Goal: Task Accomplishment & Management: Manage account settings

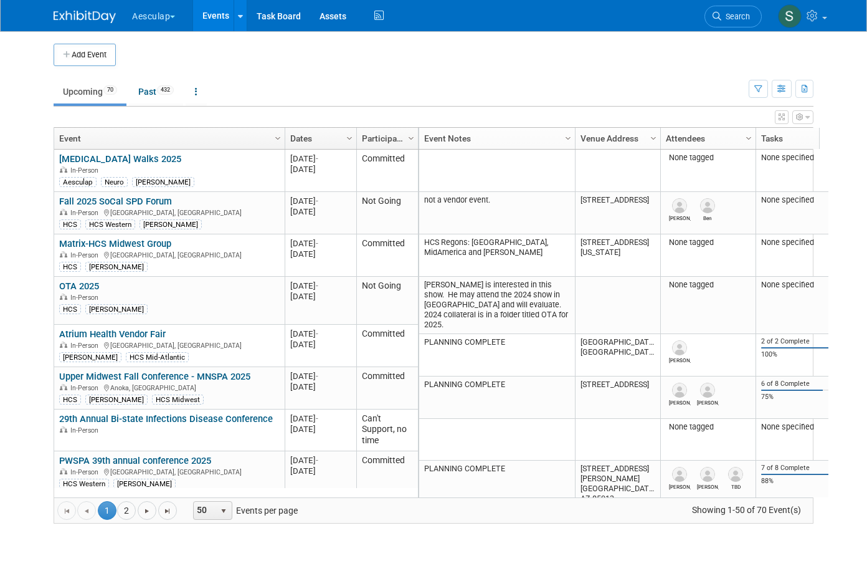
click at [721, 13] on icon at bounding box center [717, 16] width 9 height 9
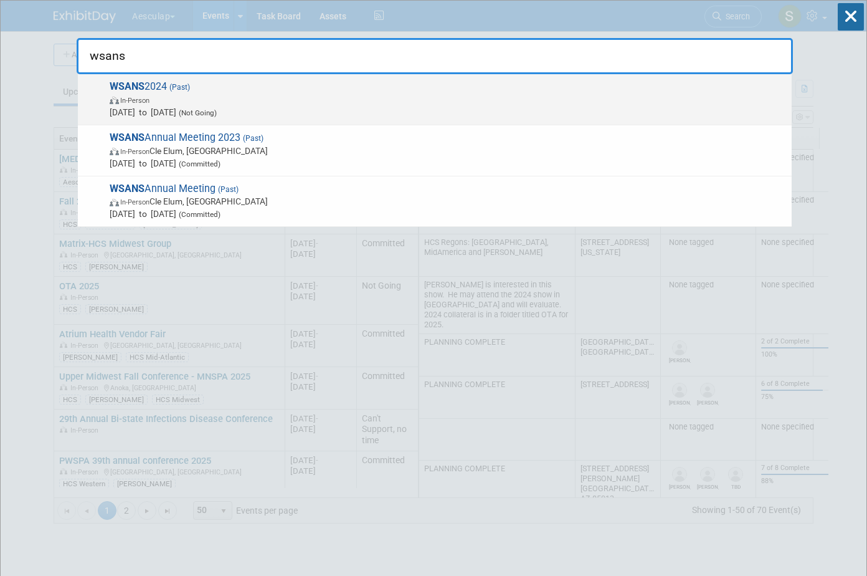
type input "wsans"
click at [129, 87] on strong "WSANS" at bounding box center [127, 86] width 35 height 12
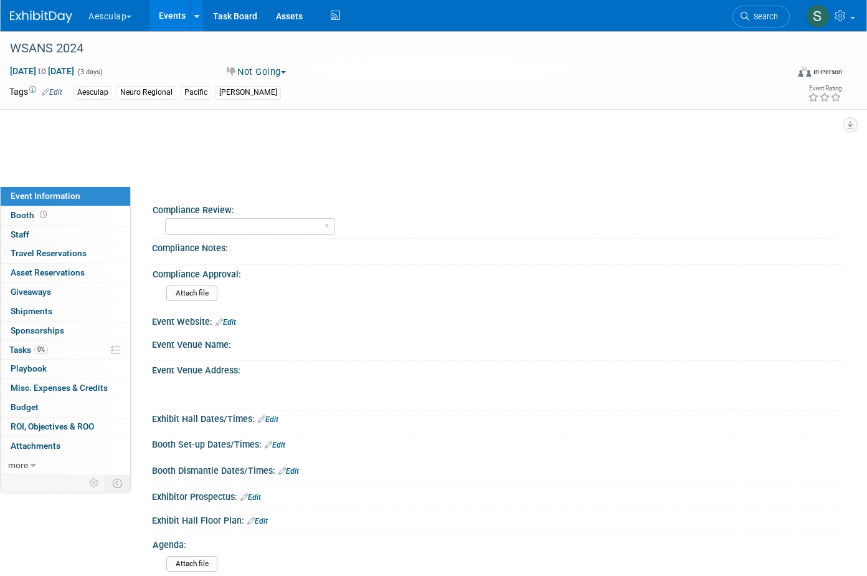
select select "Neuro"
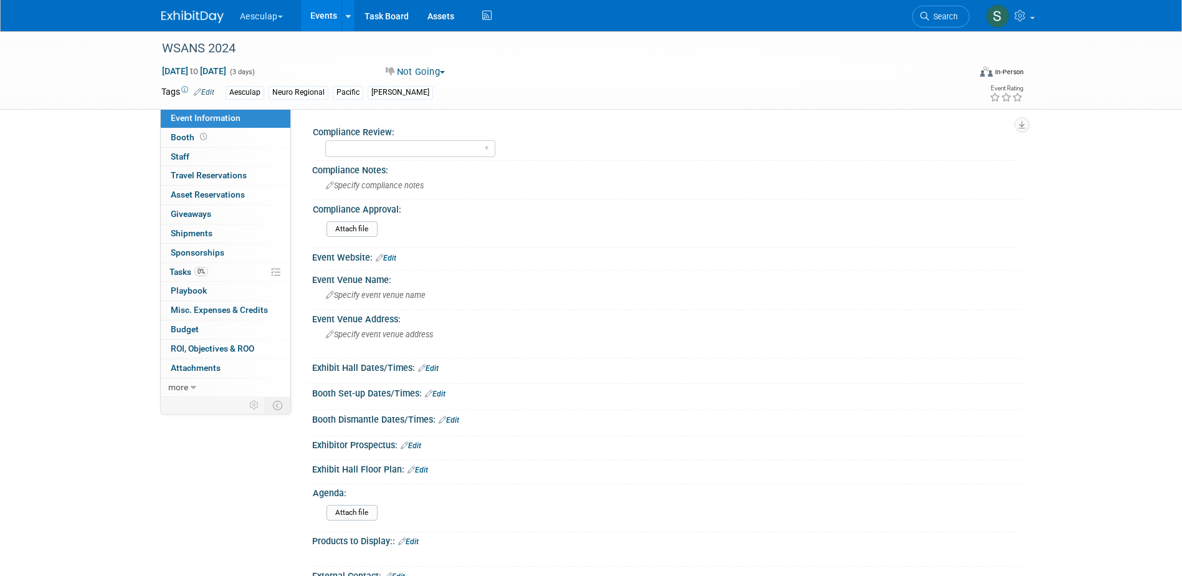
click at [326, 16] on link "Events" at bounding box center [323, 15] width 45 height 31
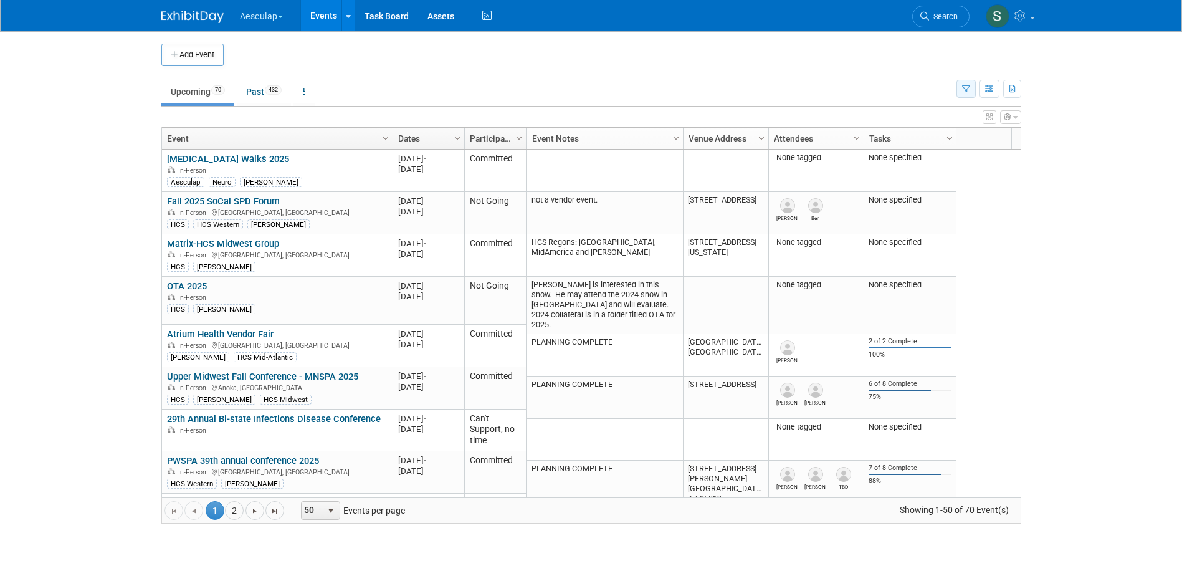
click at [961, 95] on button "button" at bounding box center [965, 89] width 19 height 18
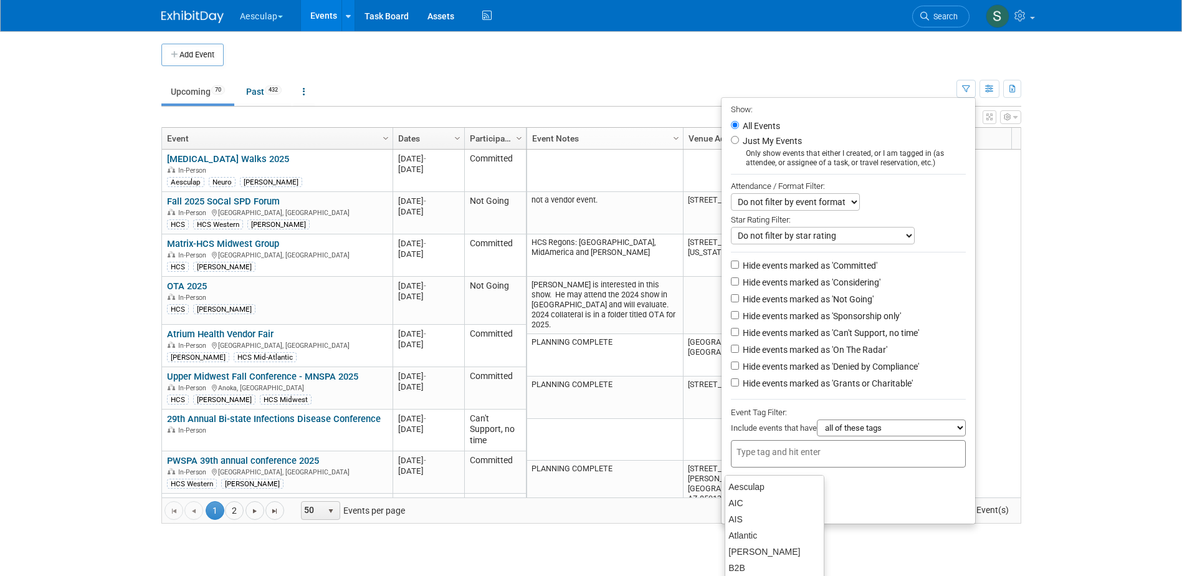
click at [818, 467] on div at bounding box center [848, 453] width 235 height 27
type input "ce"
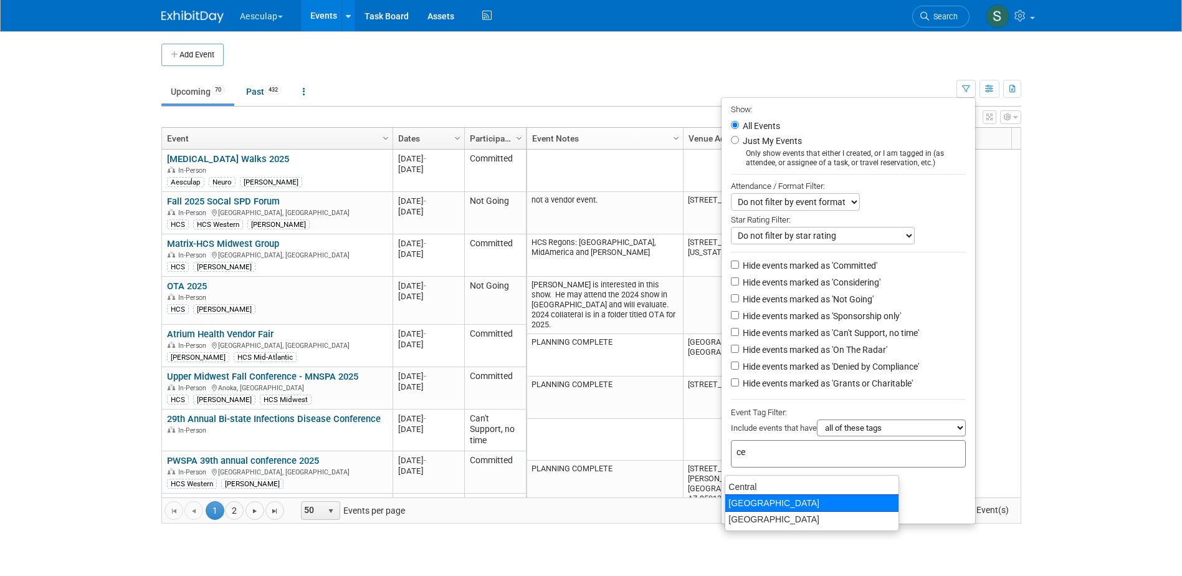
click at [782, 496] on div "[GEOGRAPHIC_DATA]" at bounding box center [811, 502] width 174 height 17
type input "[GEOGRAPHIC_DATA]"
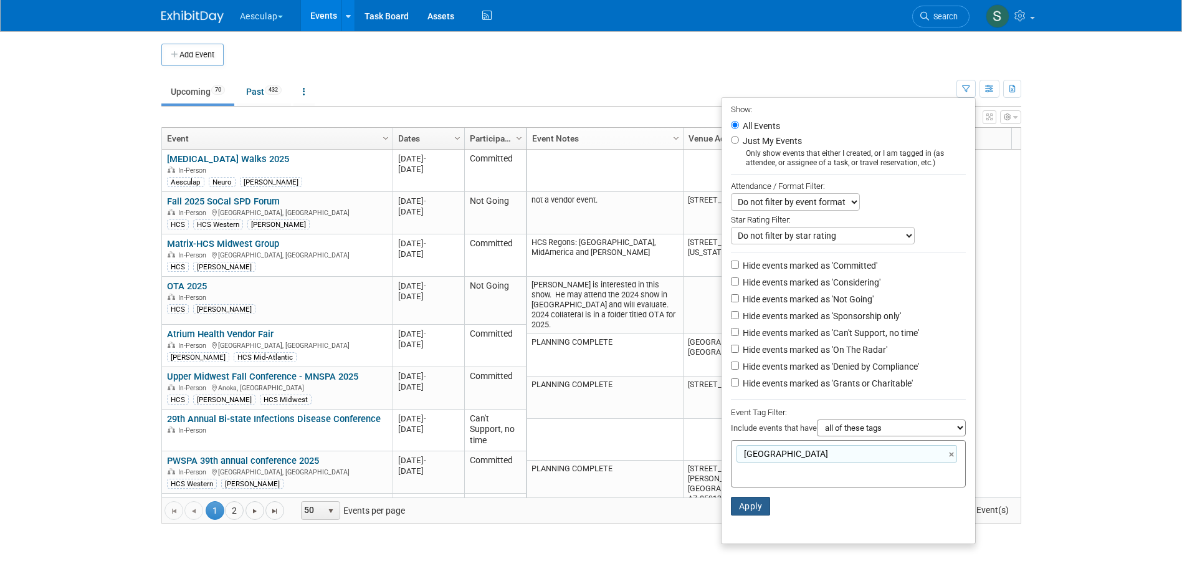
click at [742, 511] on button "Apply" at bounding box center [751, 505] width 40 height 19
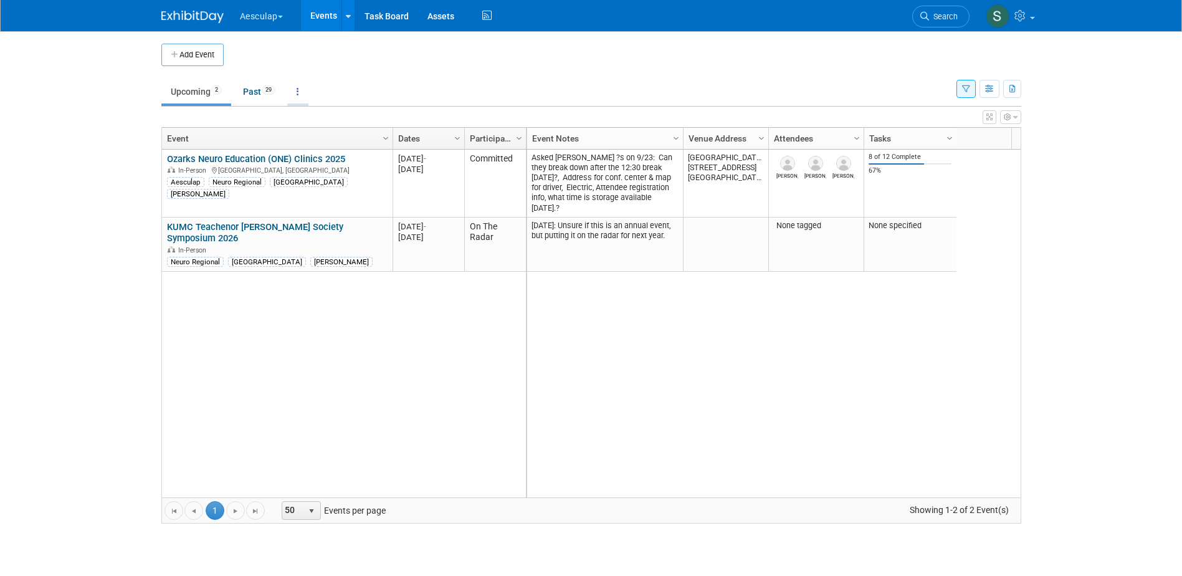
click at [308, 91] on link at bounding box center [297, 92] width 21 height 24
click at [313, 111] on link "All Events 31 Past and Upcoming" at bounding box center [336, 120] width 99 height 27
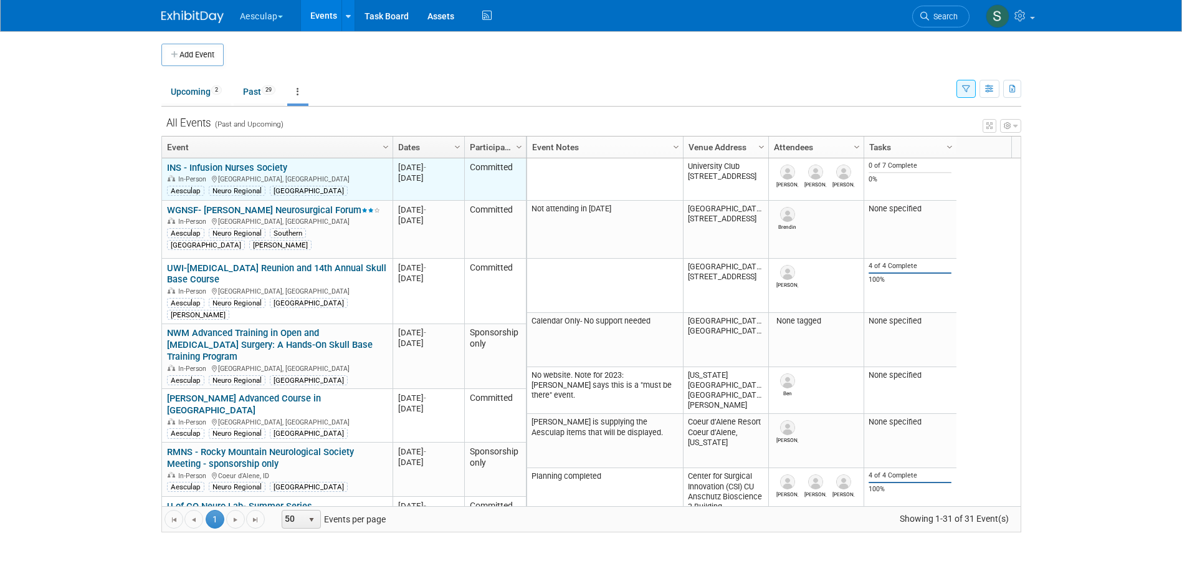
click at [227, 164] on link "INS - Infusion Nurses Society" at bounding box center [227, 167] width 120 height 11
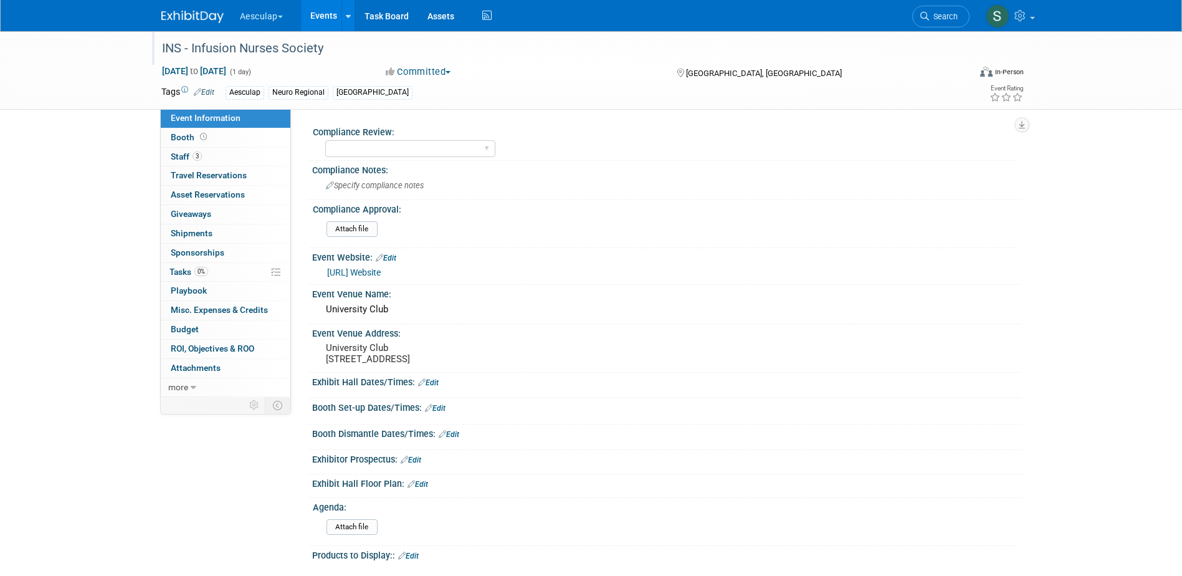
click at [230, 55] on div "INS - Infusion Nurses Society" at bounding box center [554, 48] width 793 height 22
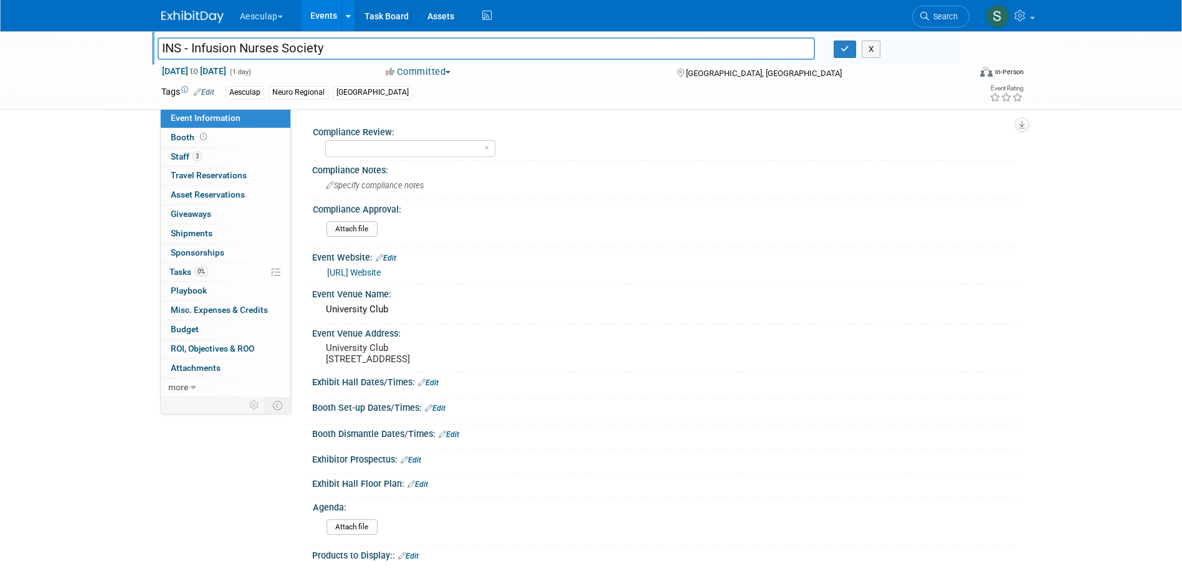
drag, startPoint x: 328, startPoint y: 52, endPoint x: 191, endPoint y: 51, distance: 137.0
click at [191, 51] on input "INS - Infusion Nurses Society" at bounding box center [487, 48] width 658 height 22
type input "INS - Interurban Neuro Society"
click at [840, 44] on button "button" at bounding box center [844, 48] width 22 height 17
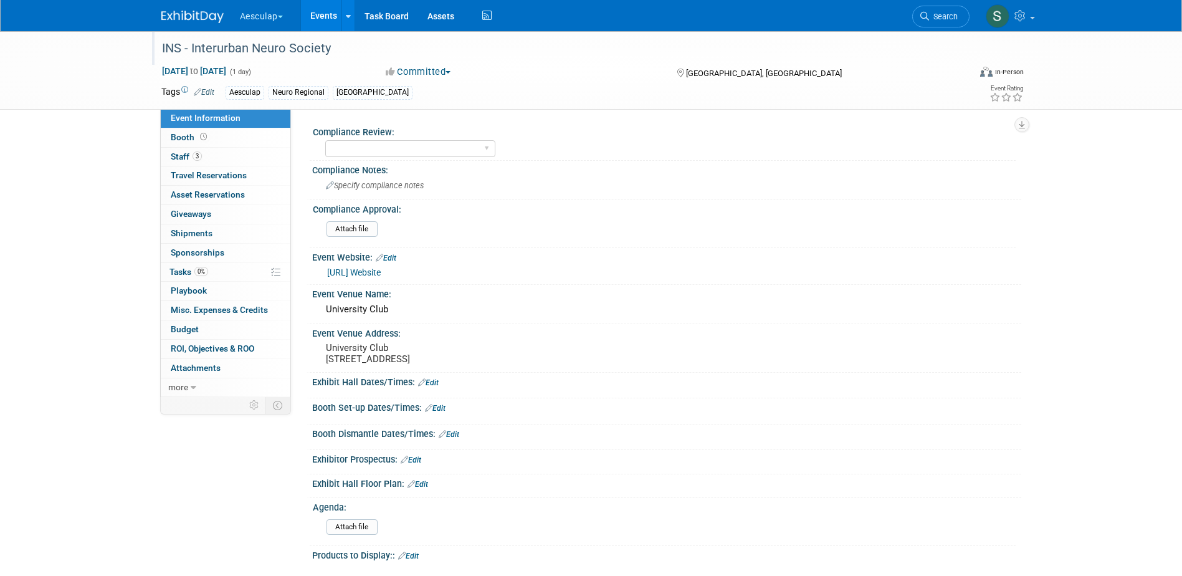
click at [326, 12] on link "Events" at bounding box center [323, 15] width 45 height 31
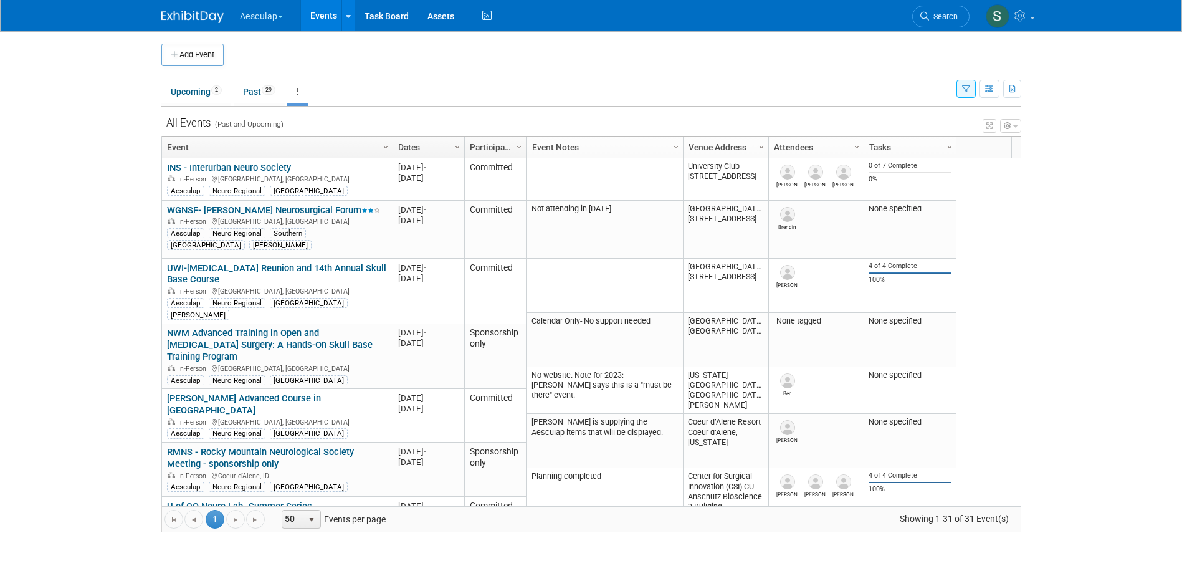
click at [301, 98] on link at bounding box center [297, 92] width 21 height 24
click at [326, 141] on link "Grouped Annually Events grouped by year" at bounding box center [336, 147] width 99 height 27
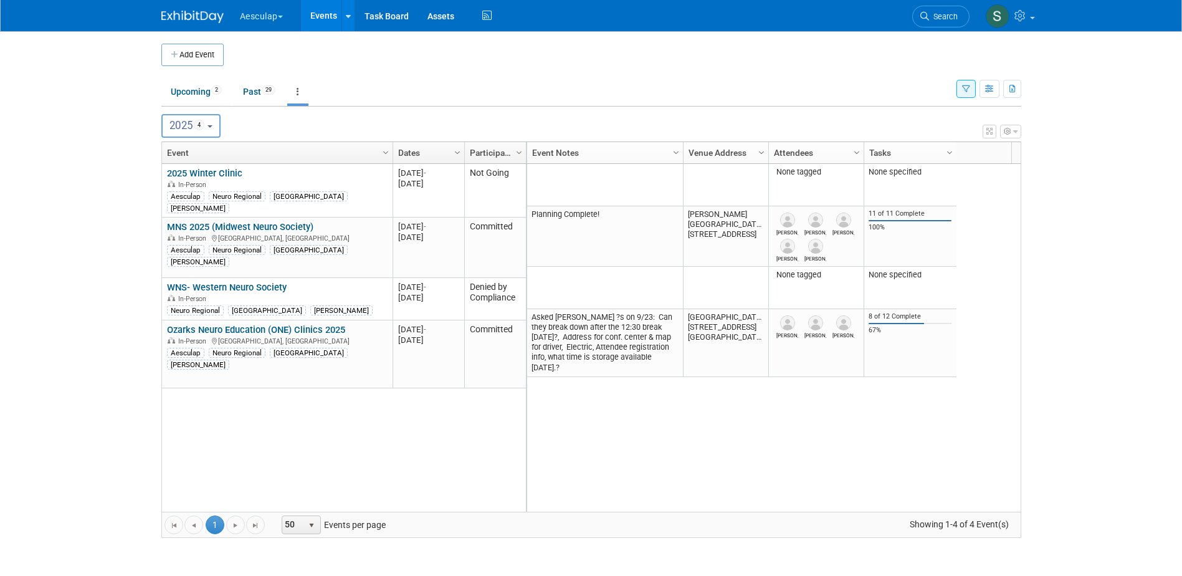
click at [205, 124] on span "4" at bounding box center [199, 125] width 11 height 11
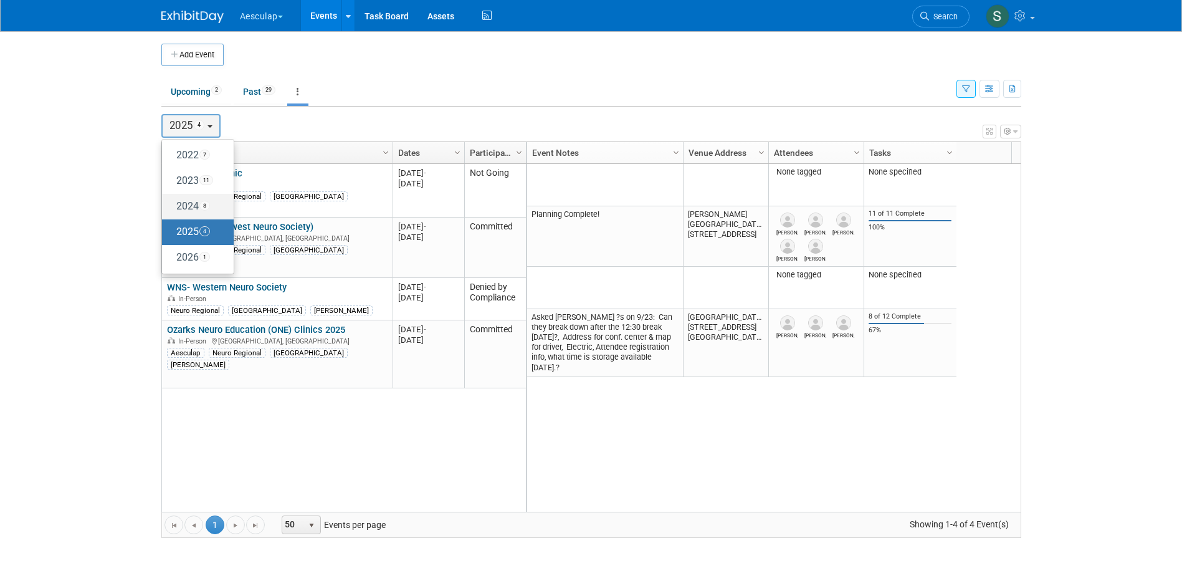
click at [189, 202] on label "2024 8" at bounding box center [194, 206] width 53 height 21
click at [172, 202] on input "2024 8" at bounding box center [168, 206] width 8 height 8
select select "2024"
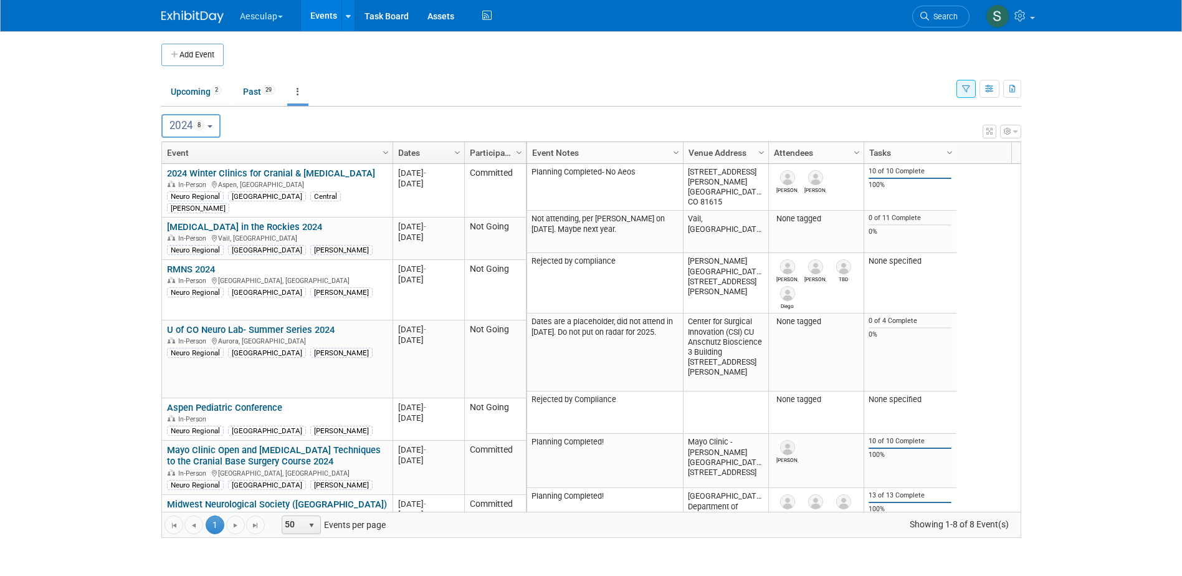
click at [969, 92] on button "button" at bounding box center [965, 89] width 19 height 18
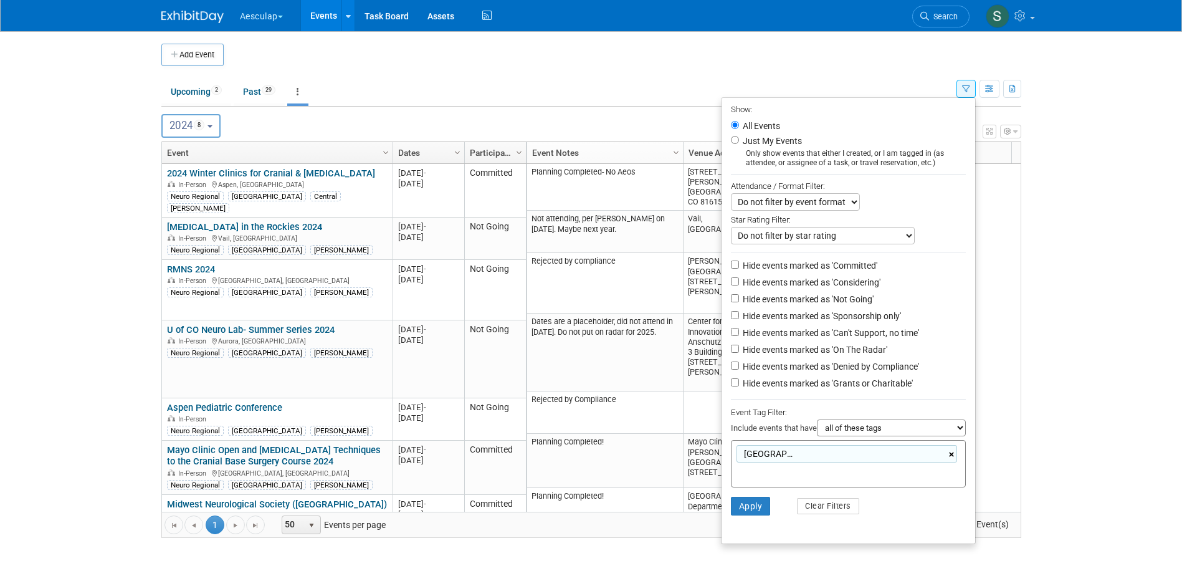
click at [949, 462] on link "×" at bounding box center [953, 454] width 8 height 14
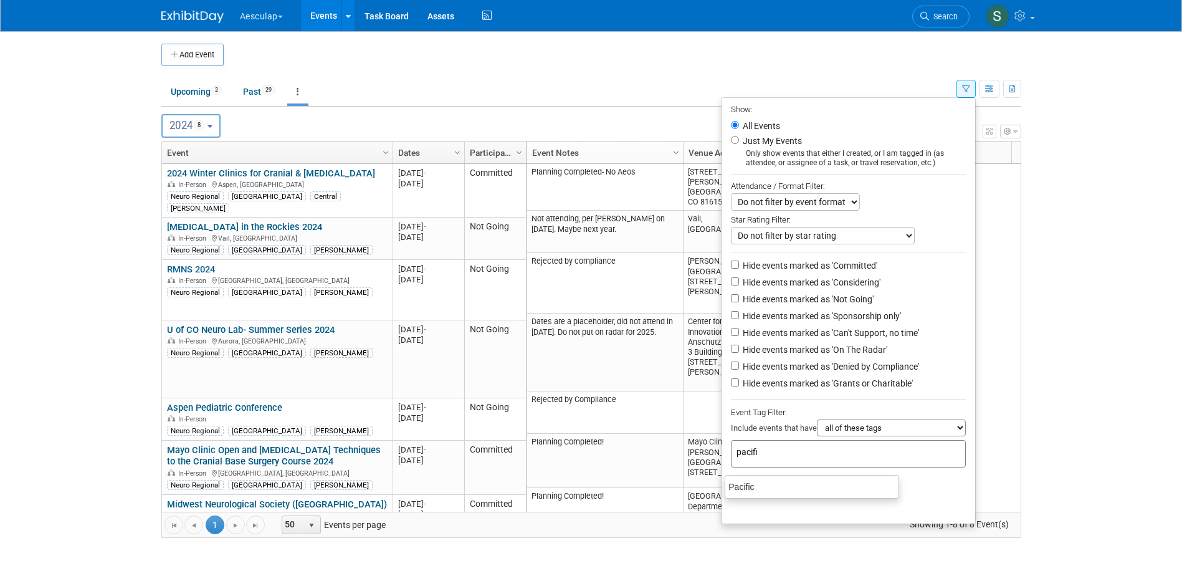
type input "pacific"
click at [770, 475] on ul "Pacific" at bounding box center [811, 487] width 174 height 24
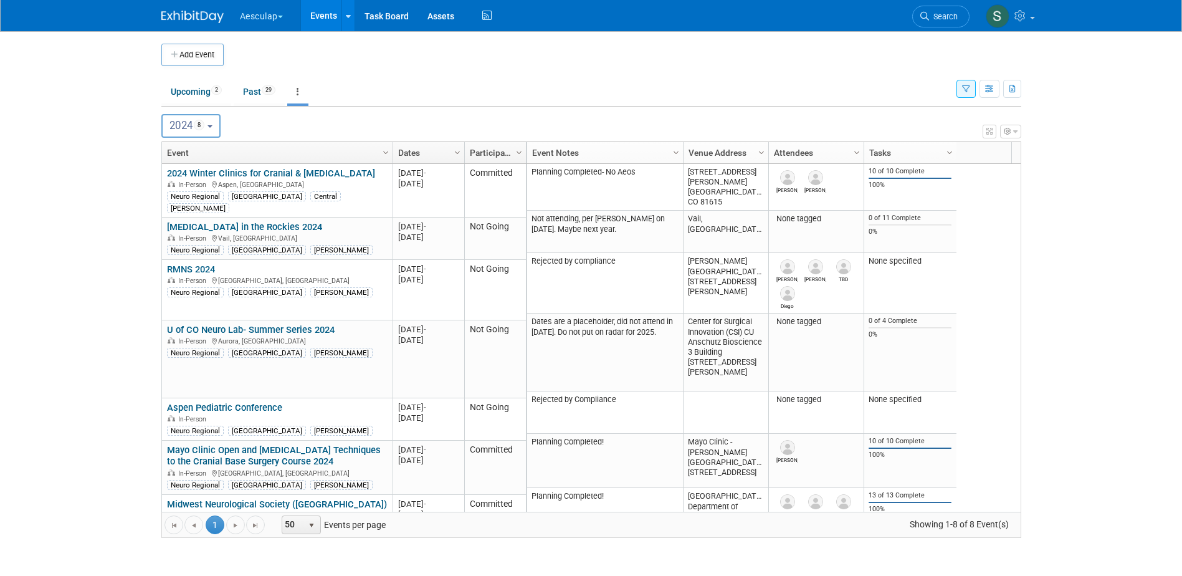
click at [960, 93] on button "button" at bounding box center [965, 89] width 19 height 18
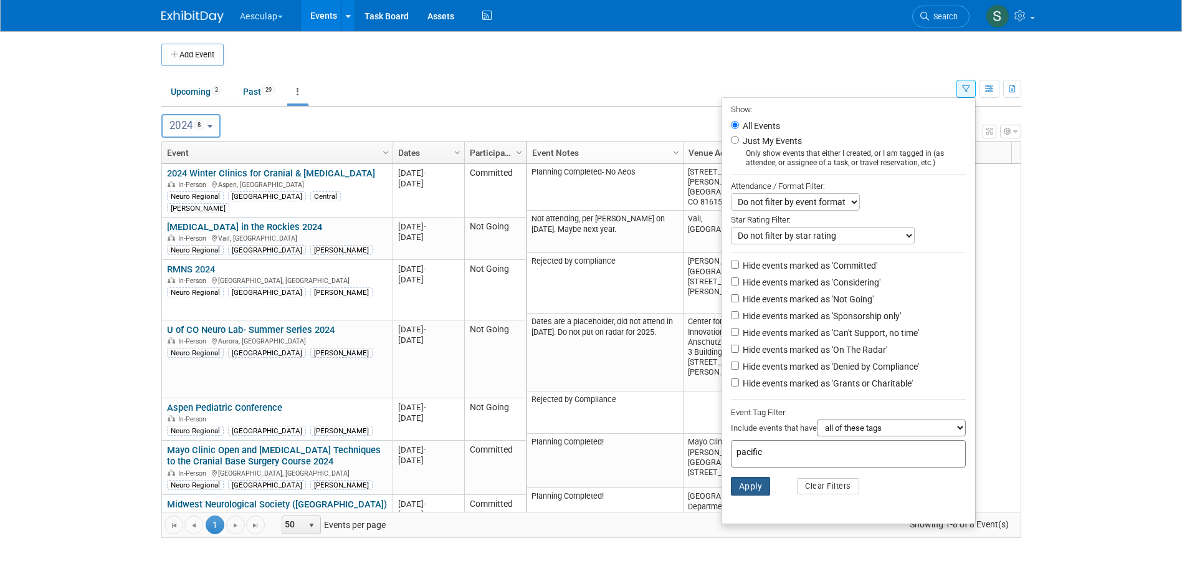
click at [752, 495] on button "Apply" at bounding box center [751, 485] width 40 height 19
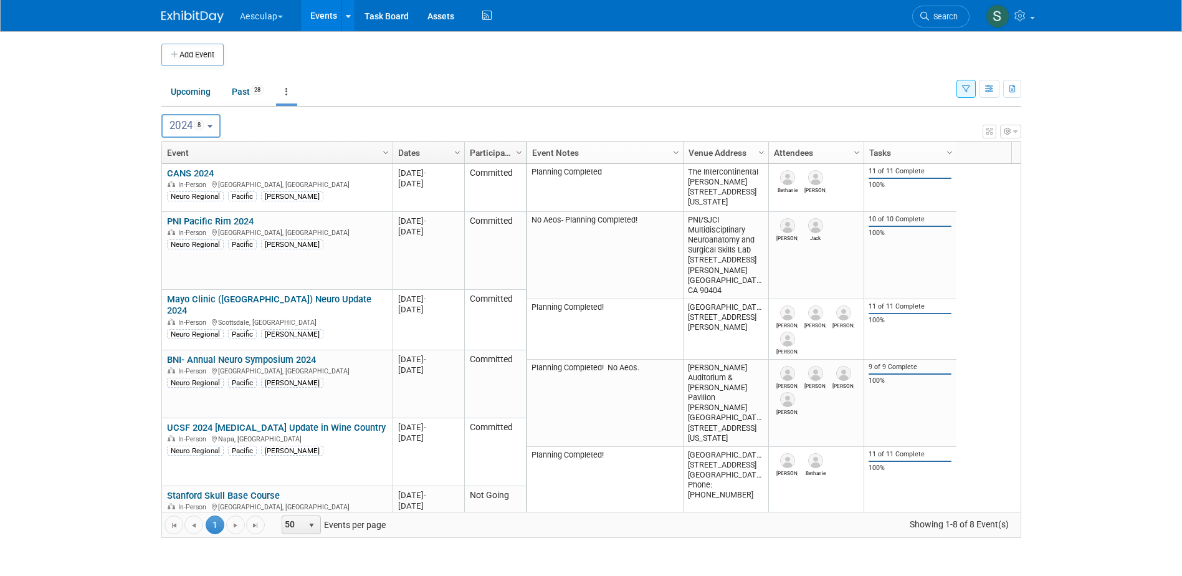
click at [212, 125] on b "button" at bounding box center [209, 126] width 5 height 2
click at [189, 229] on label "2025 5" at bounding box center [193, 232] width 50 height 21
click at [172, 229] on input "2025 5" at bounding box center [168, 231] width 8 height 8
select select "2025"
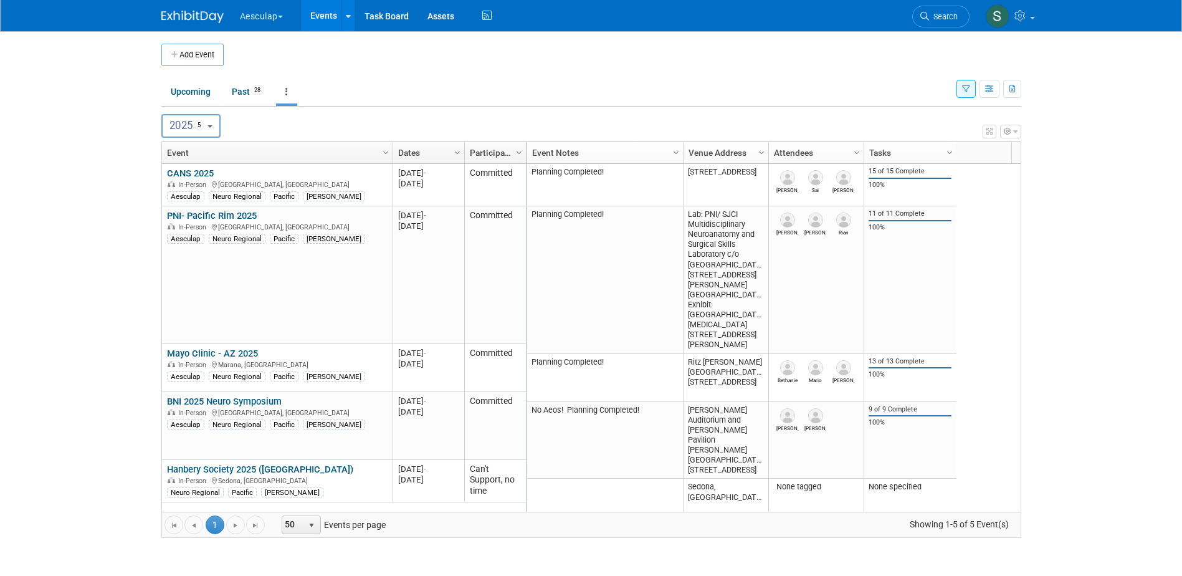
click at [217, 131] on button "2025 5" at bounding box center [190, 126] width 59 height 24
click at [196, 212] on label "2024 8" at bounding box center [193, 206] width 50 height 21
click at [176, 208] on label "2024 8" at bounding box center [193, 206] width 50 height 21
click at [172, 208] on input "2024 8" at bounding box center [168, 206] width 8 height 8
select select "2024"
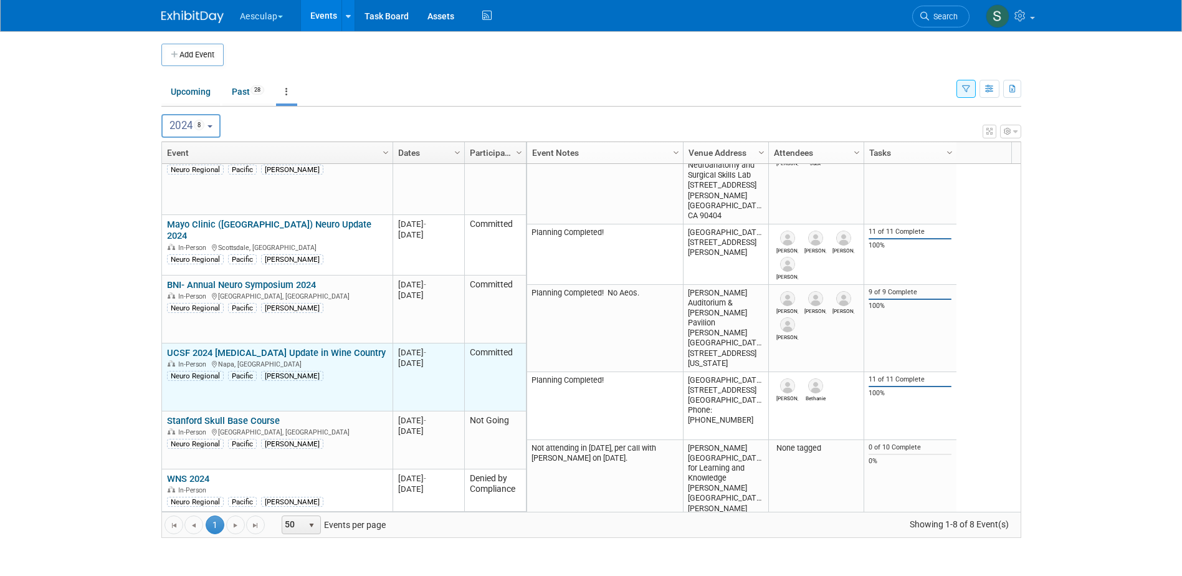
scroll to position [117, 0]
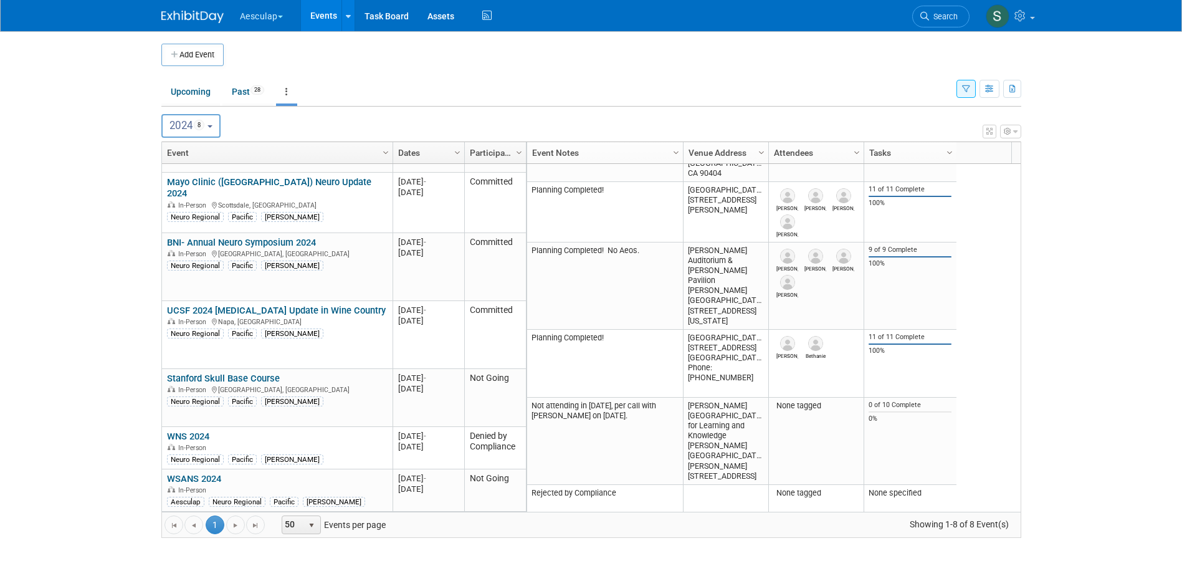
click at [975, 87] on div "Show: All Events Just My Events Only show events that either I created, or I am…" at bounding box center [988, 86] width 65 height 40
click at [969, 90] on icon "button" at bounding box center [966, 89] width 8 height 8
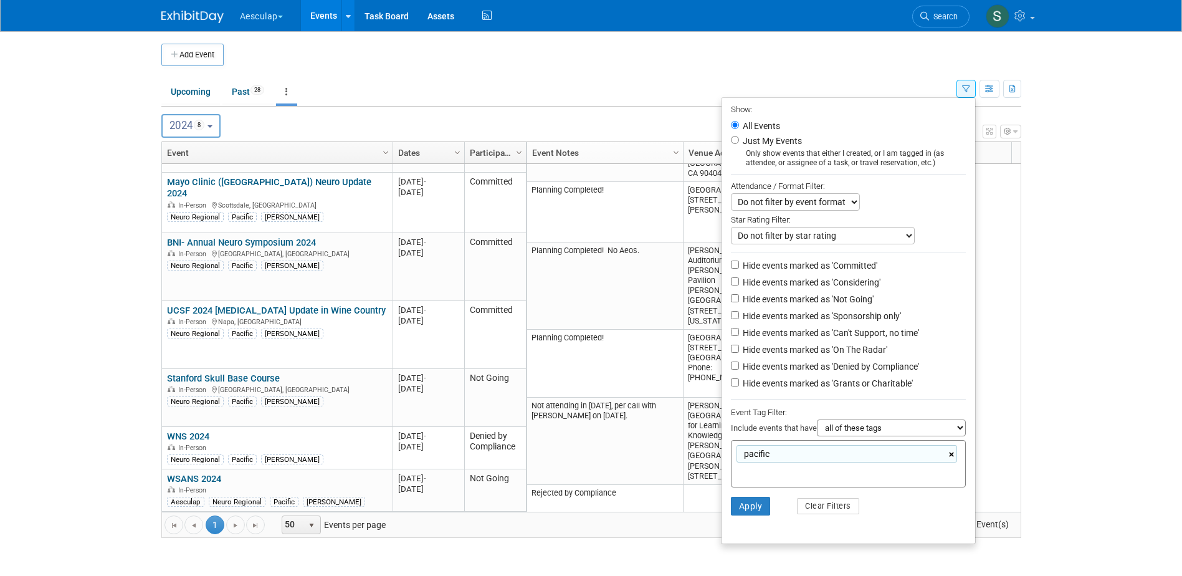
click at [949, 462] on link "×" at bounding box center [953, 454] width 8 height 14
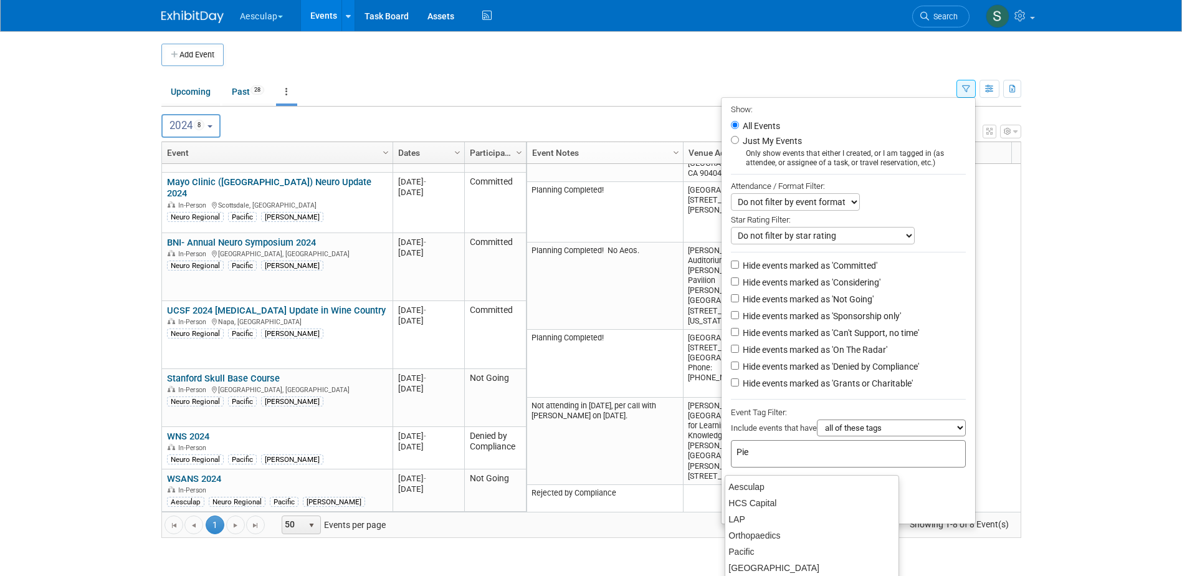
type input "Pied"
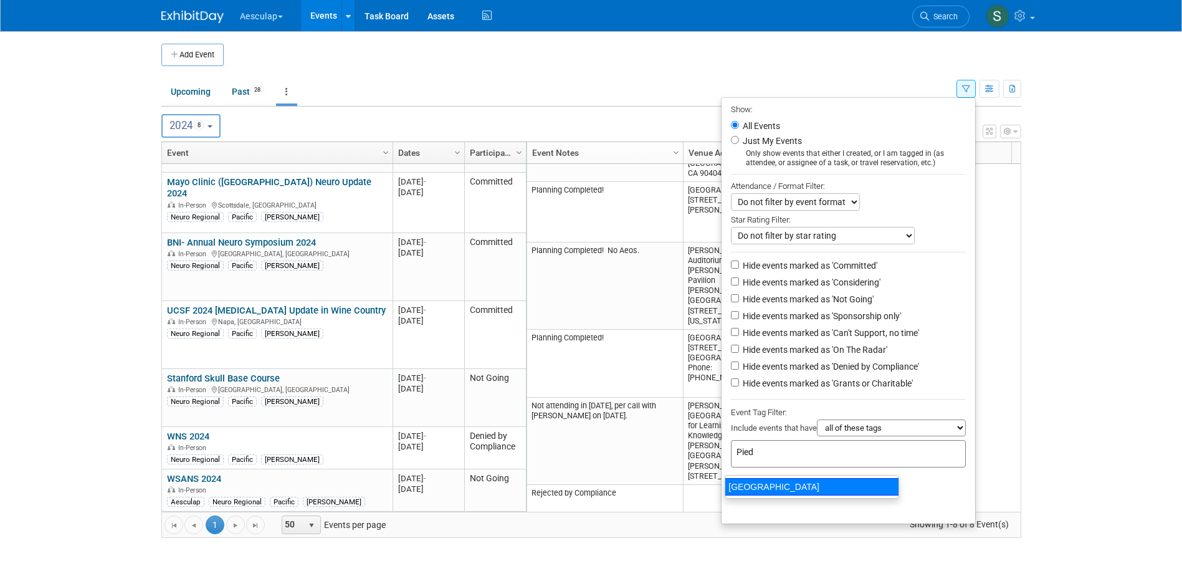
click at [849, 488] on div "[GEOGRAPHIC_DATA]" at bounding box center [811, 486] width 174 height 17
type input "[GEOGRAPHIC_DATA]"
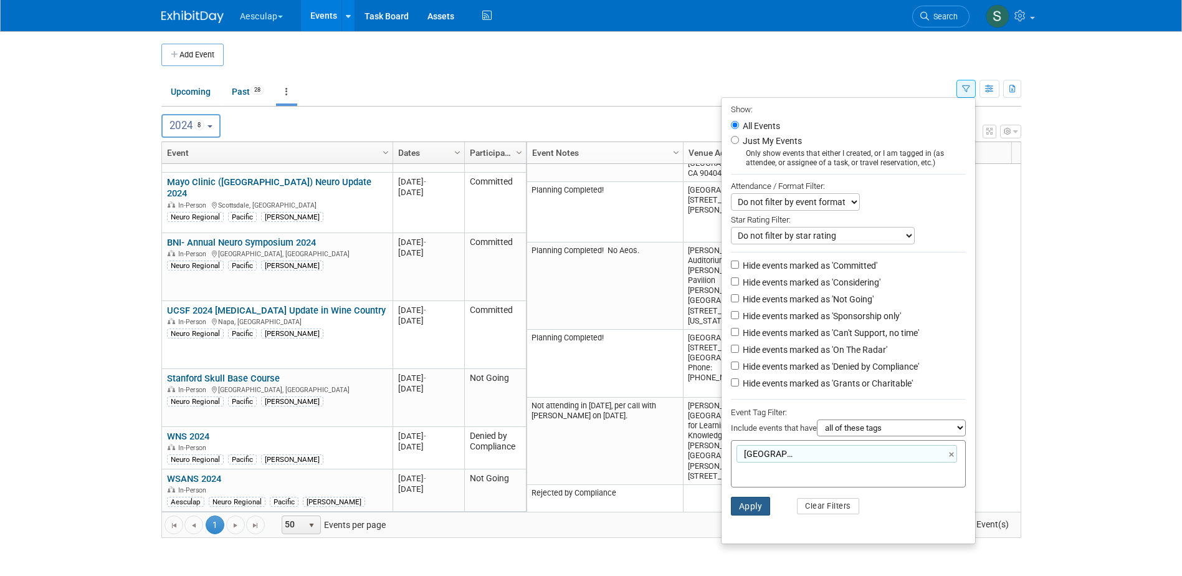
click at [754, 509] on button "Apply" at bounding box center [751, 505] width 40 height 19
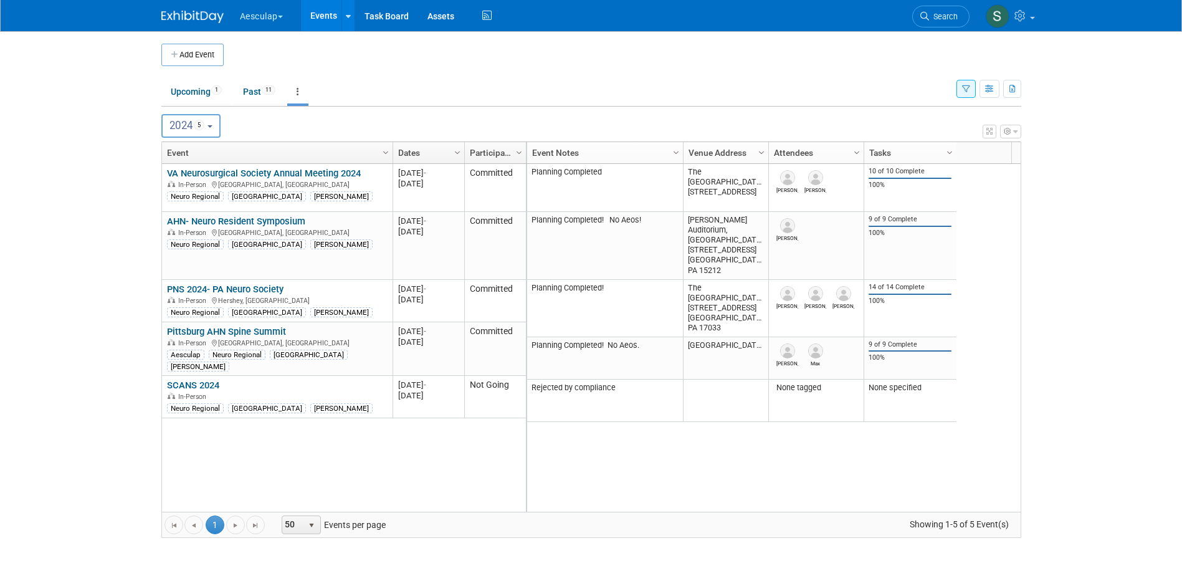
click at [204, 126] on span "5" at bounding box center [199, 125] width 11 height 11
click at [205, 171] on label "2025 6" at bounding box center [193, 181] width 50 height 21
click at [172, 176] on input "2025 6" at bounding box center [168, 180] width 8 height 8
select select "2025"
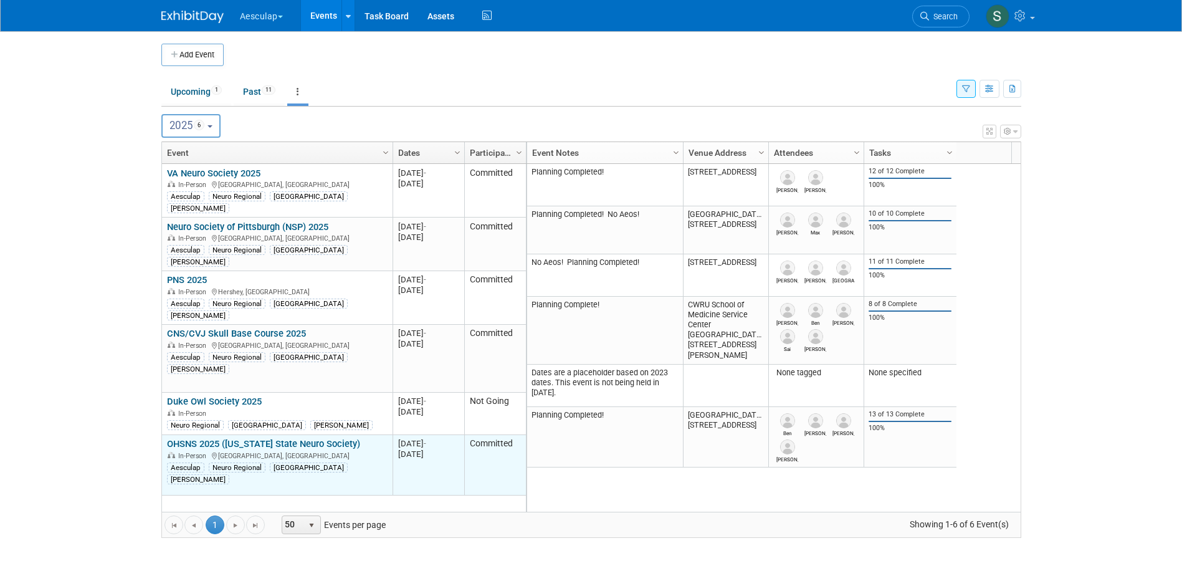
click at [241, 438] on link "OHSNS 2025 ([US_STATE] State Neuro Society)" at bounding box center [263, 443] width 193 height 11
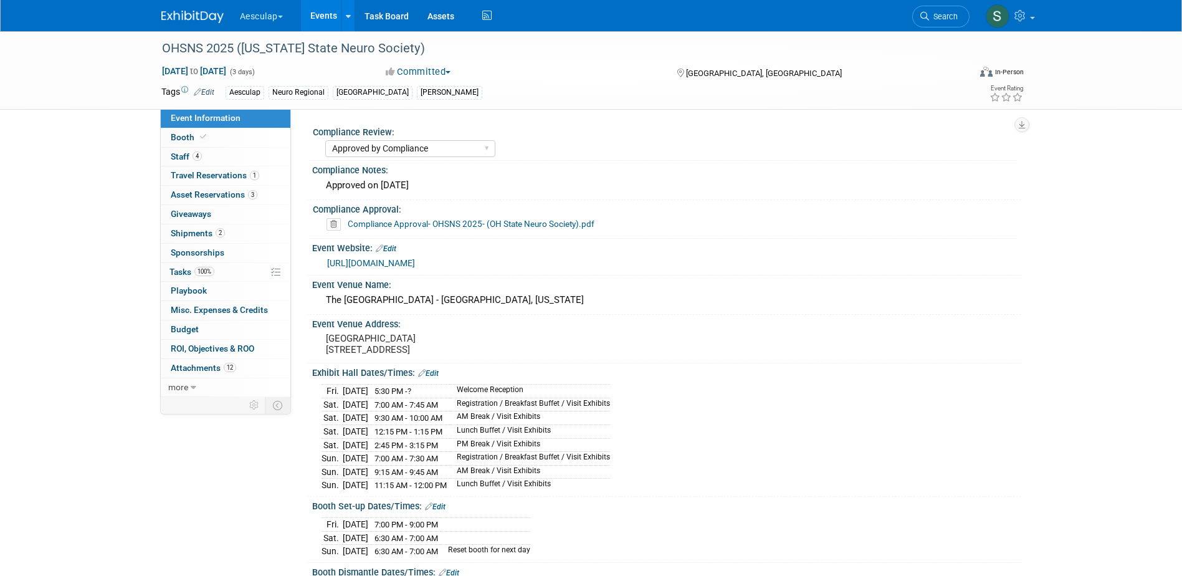
select select "Approved by Compliance"
select select "Neuro"
click at [209, 88] on link "Edit" at bounding box center [204, 92] width 21 height 9
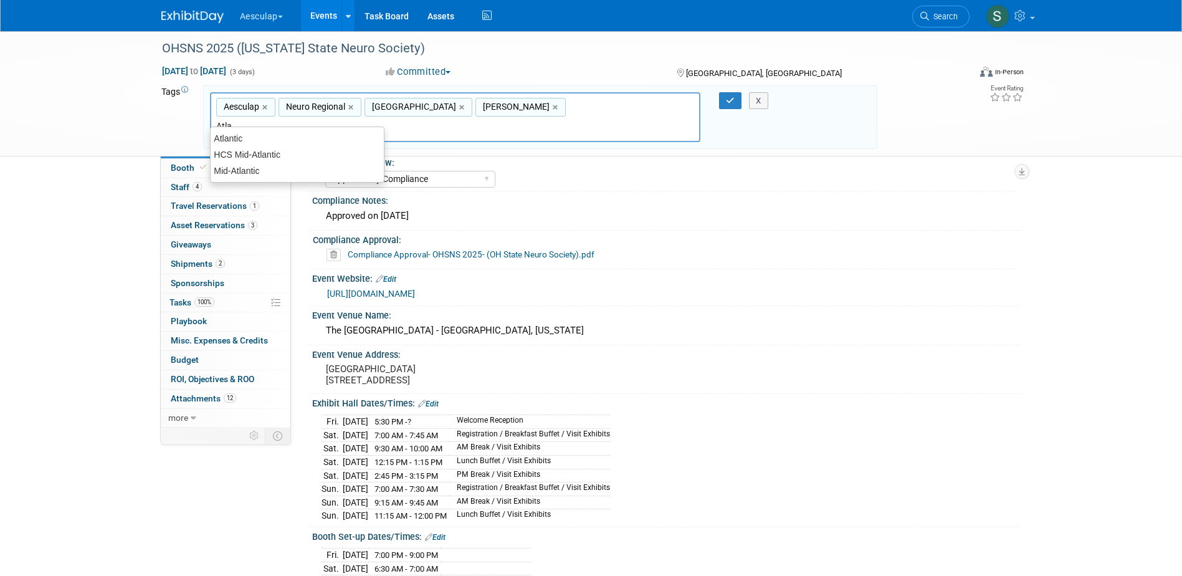
type input "Atlan"
click at [224, 141] on div "Atlantic" at bounding box center [297, 138] width 174 height 17
type input "Aesculap, Neuro Regional, Piedmont, Sara, Atlantic"
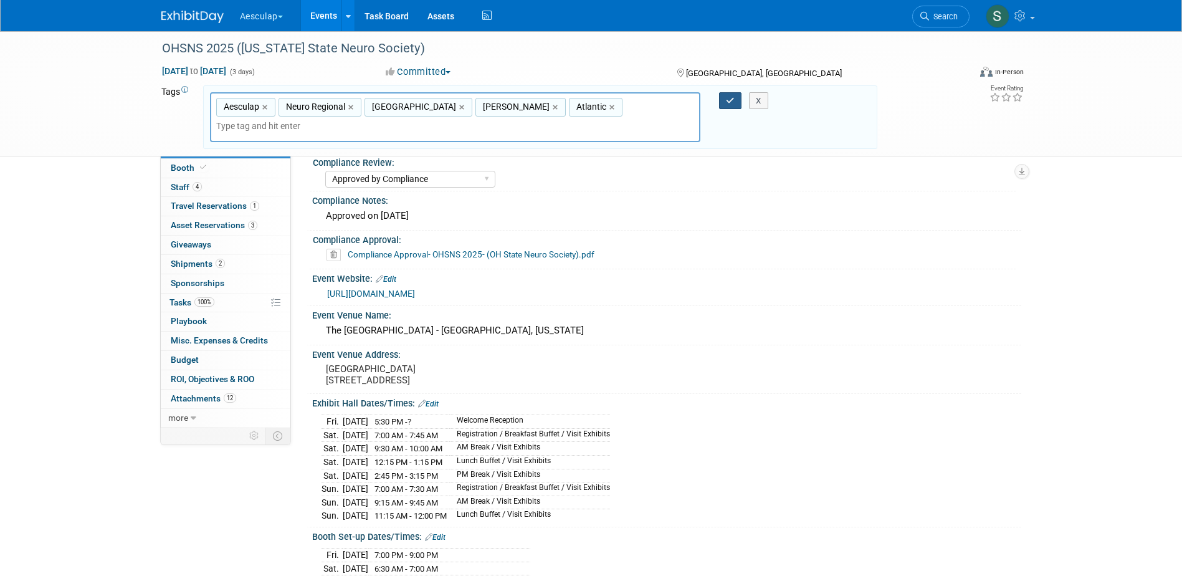
click at [727, 108] on button "button" at bounding box center [730, 100] width 22 height 17
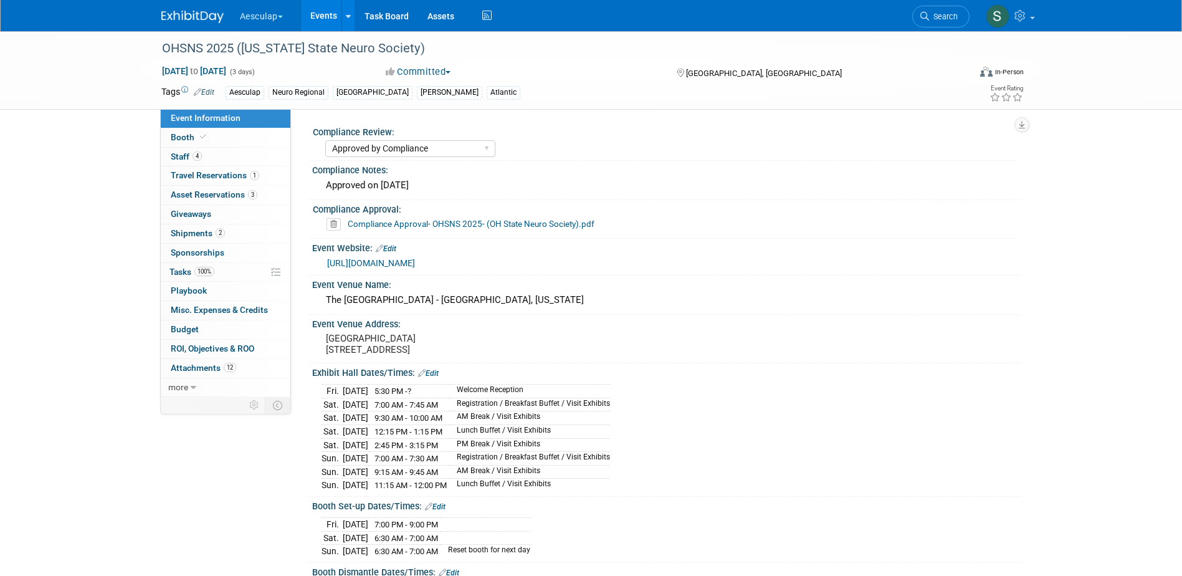
click at [326, 22] on link "Events" at bounding box center [323, 15] width 45 height 31
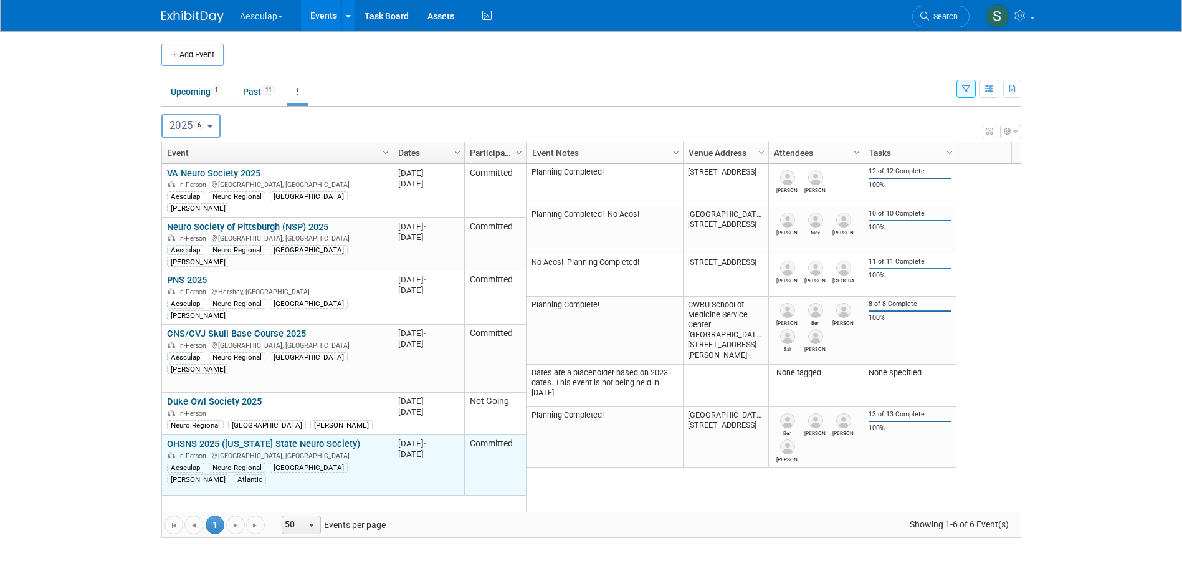
click at [223, 438] on link "OHSNS 2025 ([US_STATE] State Neuro Society)" at bounding box center [263, 443] width 193 height 11
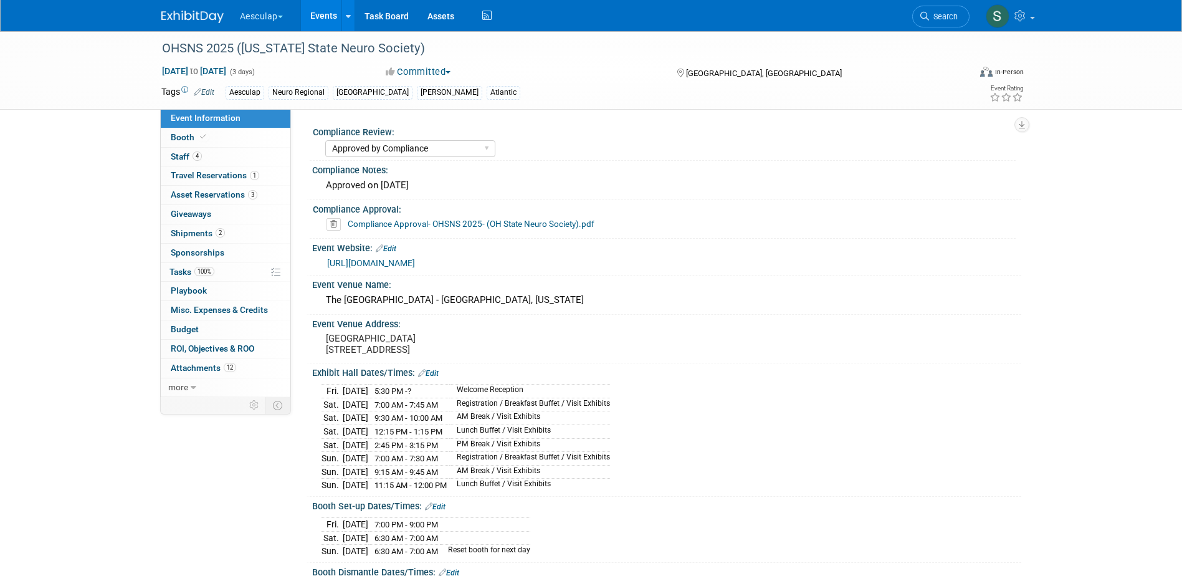
select select "Approved by Compliance"
select select "Neuro"
click at [199, 92] on icon at bounding box center [197, 92] width 7 height 8
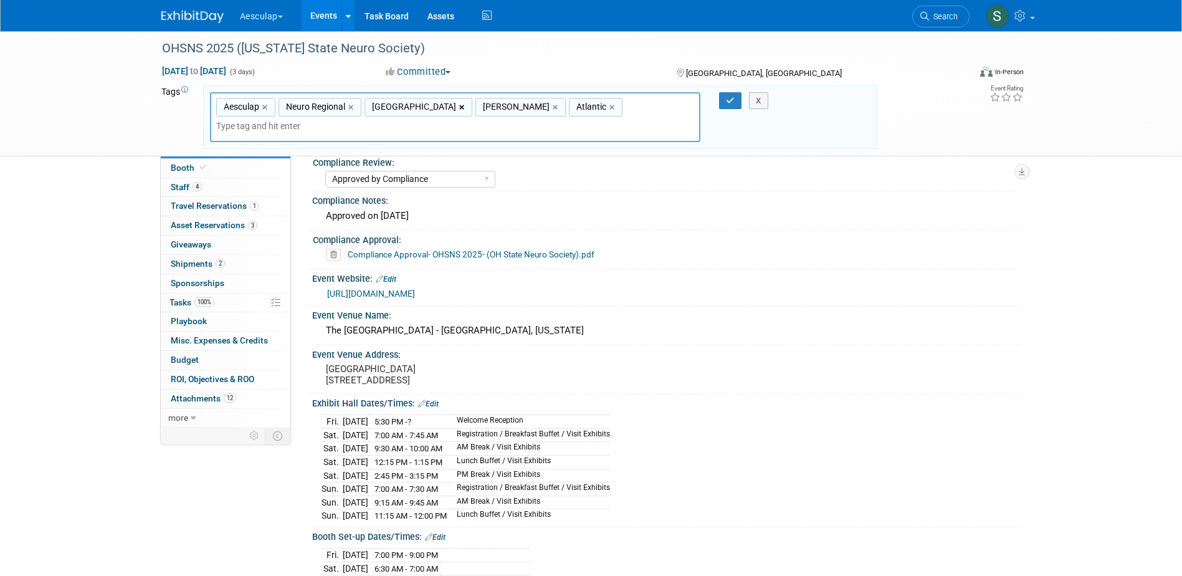
click at [459, 108] on link "×" at bounding box center [463, 107] width 8 height 14
type input "Aesculap, Neuro Regional, Sara, Atlantic"
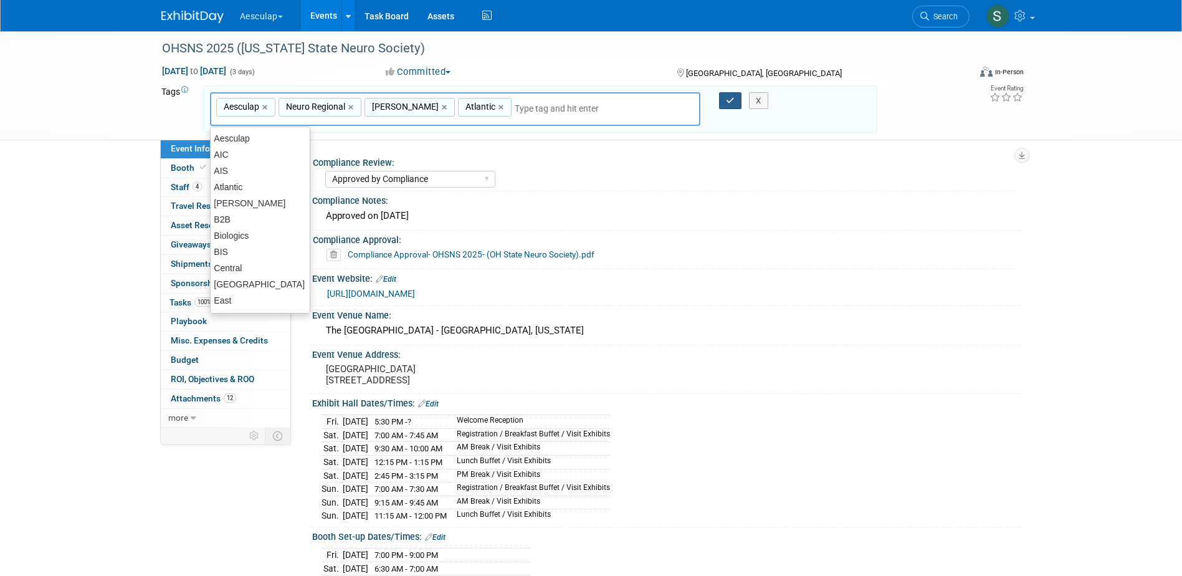
click at [725, 102] on button "button" at bounding box center [730, 100] width 22 height 17
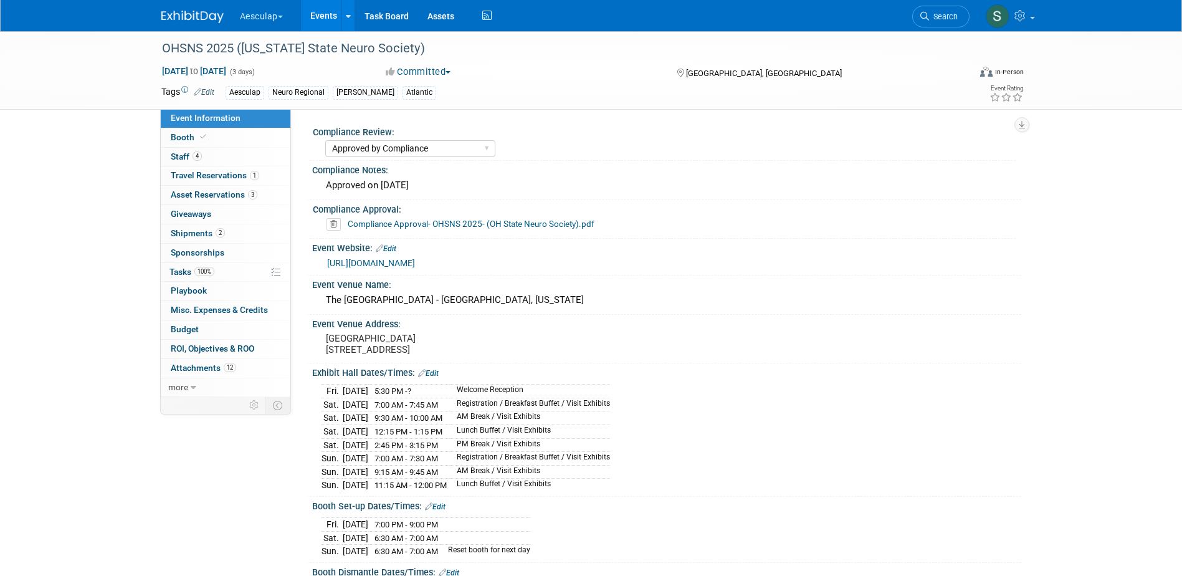
click at [201, 89] on link "Edit" at bounding box center [204, 92] width 21 height 9
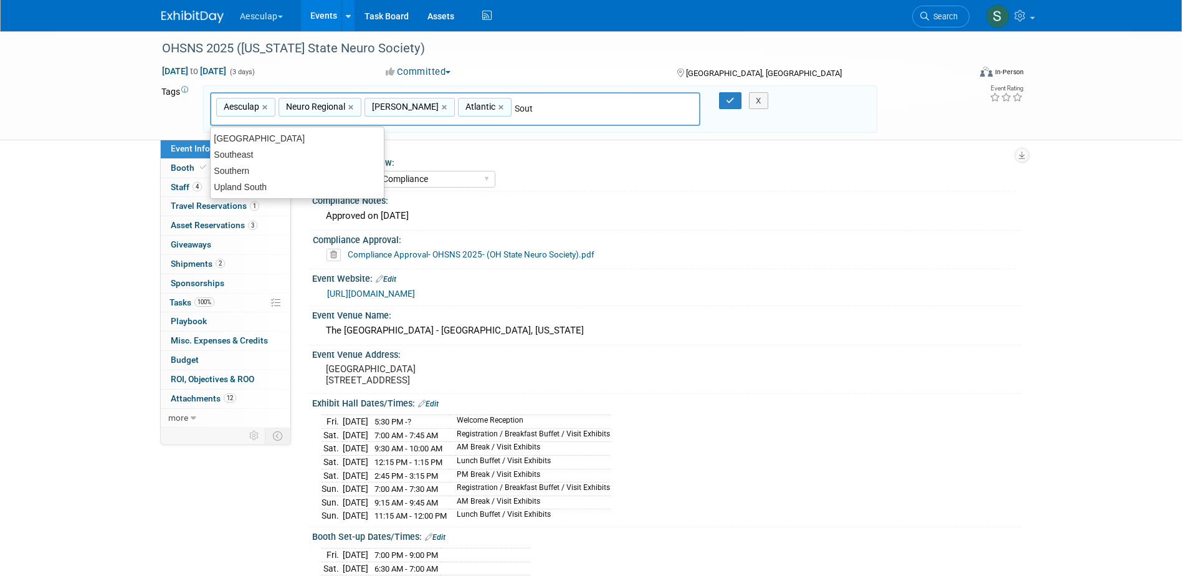
type input "South"
click at [257, 139] on div "South Central" at bounding box center [297, 138] width 174 height 17
type input "Aesculap, Neuro Regional, Sara, Atlantic, South Central"
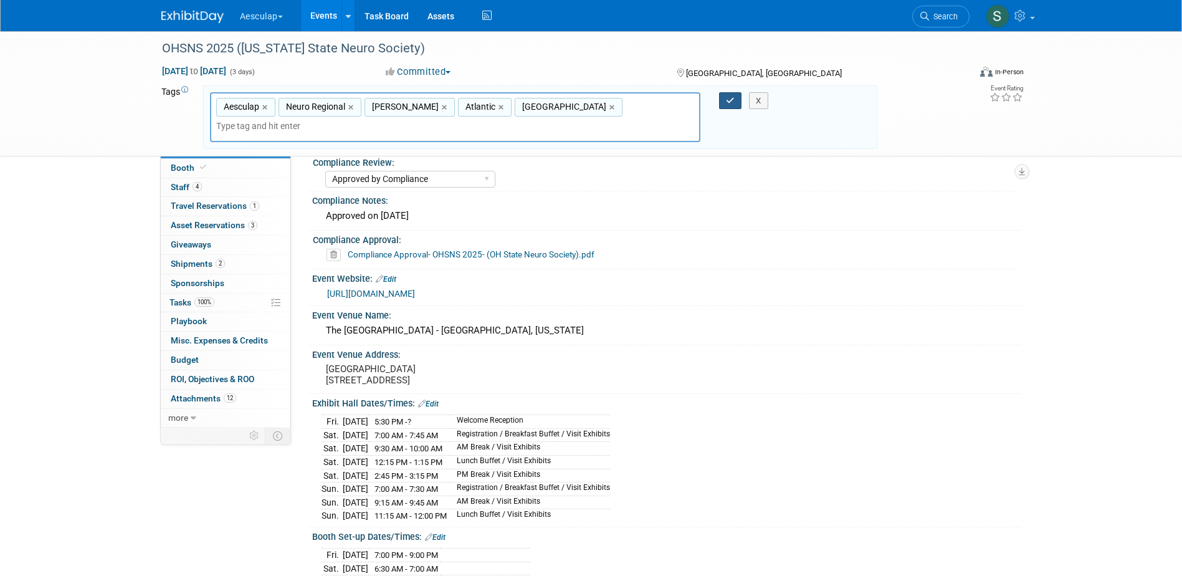
click at [724, 104] on button "button" at bounding box center [730, 100] width 22 height 17
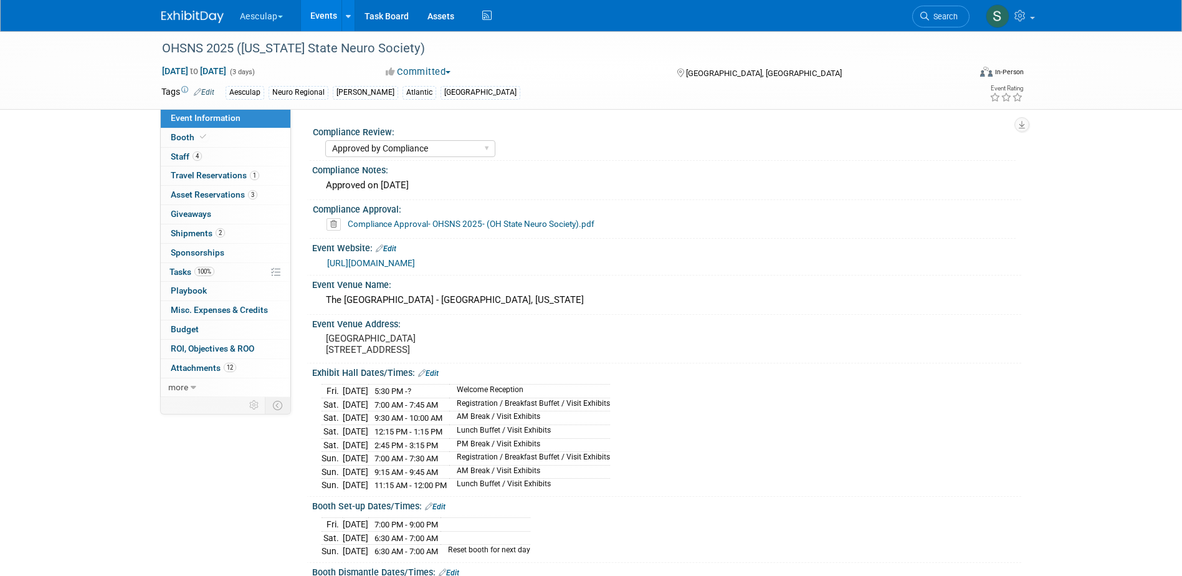
click at [317, 12] on link "Events" at bounding box center [323, 15] width 45 height 31
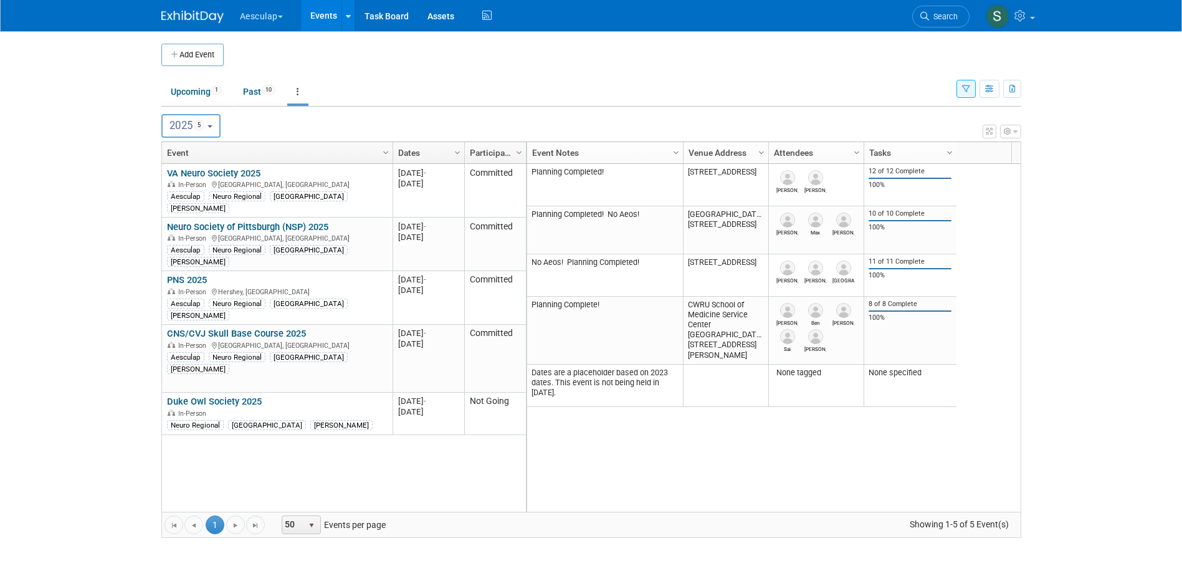
click at [964, 92] on icon "button" at bounding box center [966, 89] width 8 height 8
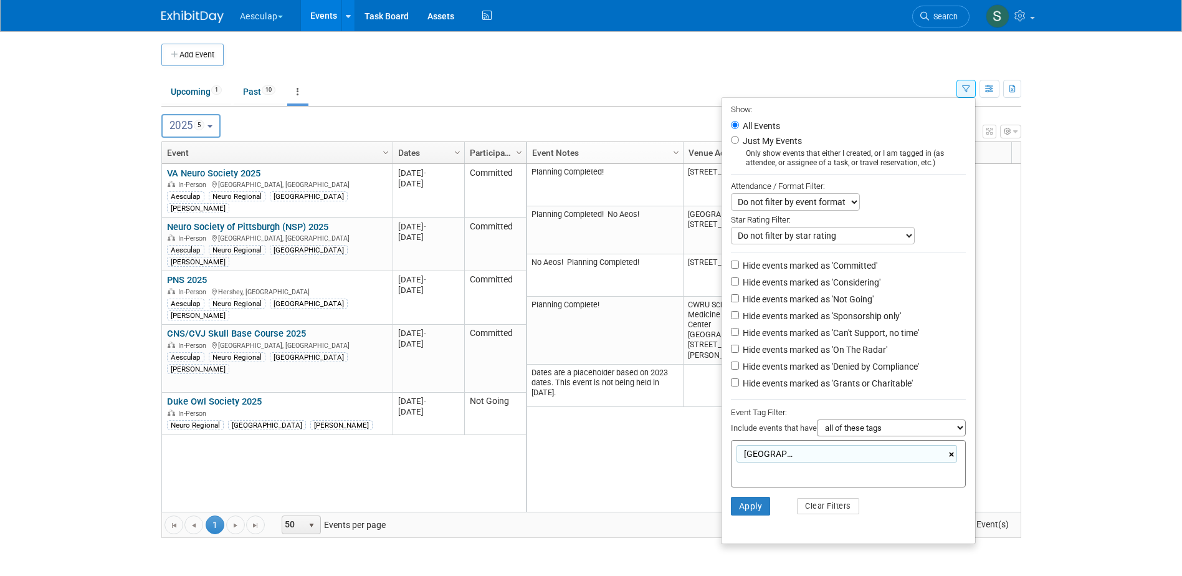
click at [951, 458] on link "×" at bounding box center [953, 454] width 8 height 14
type input "southern"
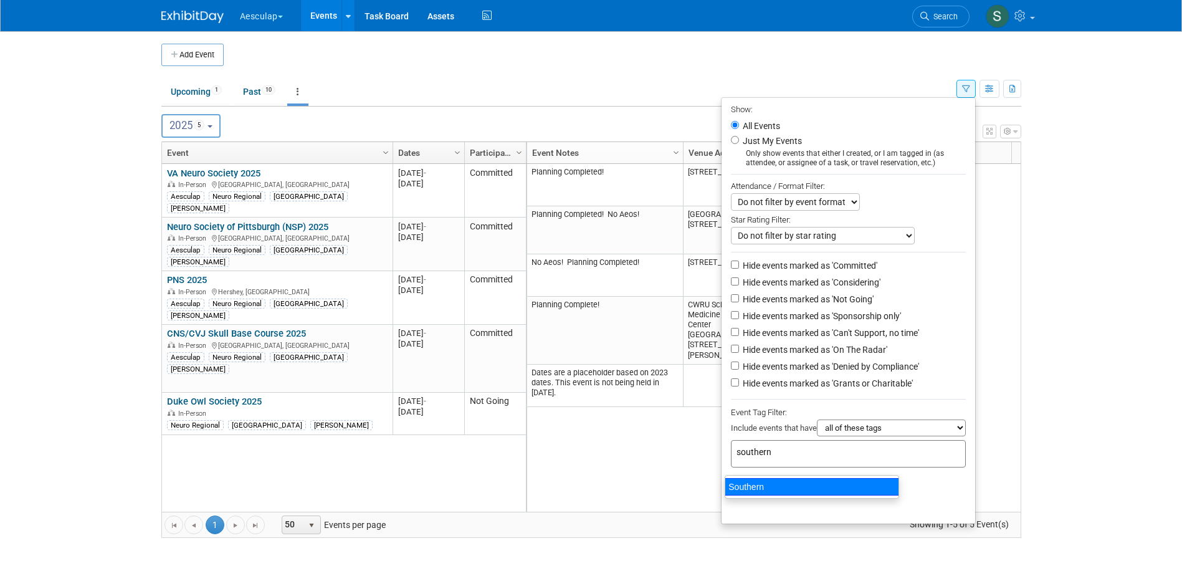
click at [760, 486] on div "Southern" at bounding box center [811, 486] width 174 height 17
type input "Southern"
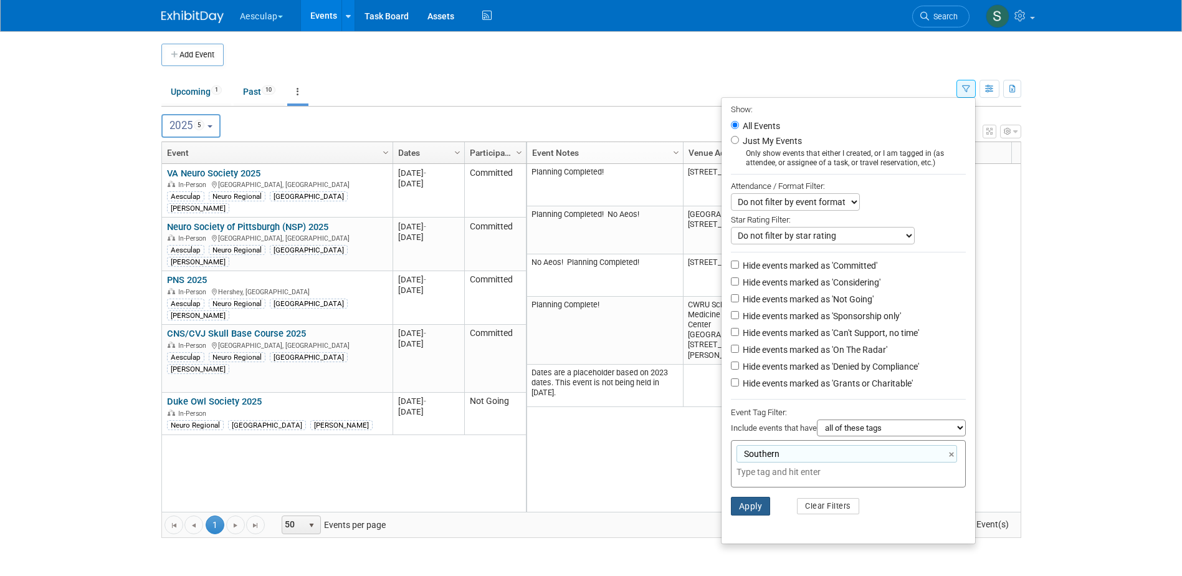
click at [737, 515] on button "Apply" at bounding box center [751, 505] width 40 height 19
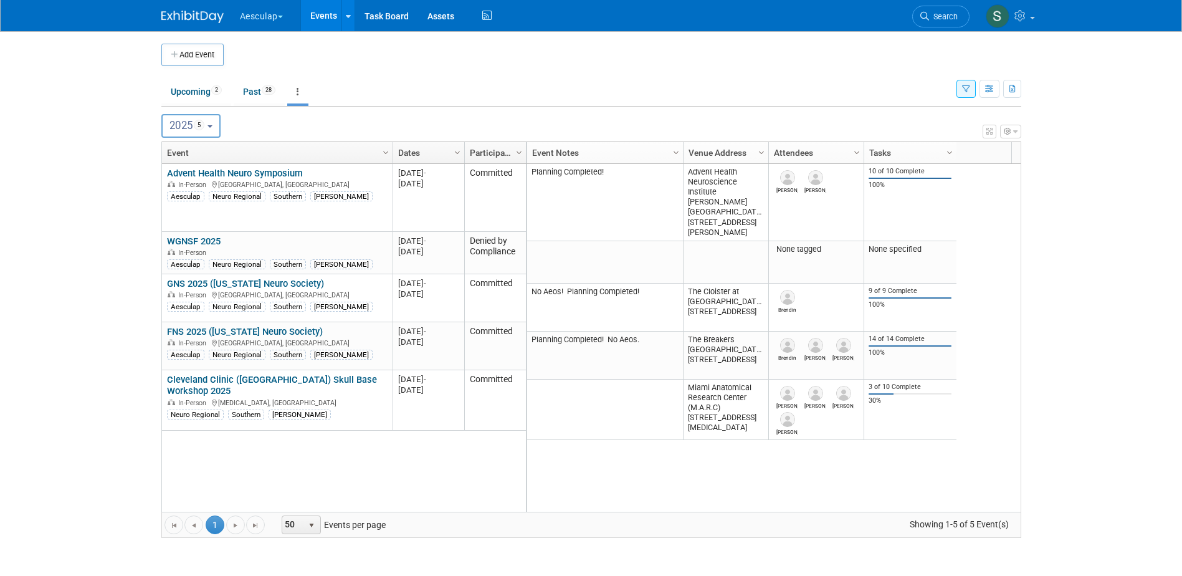
click at [219, 125] on button "2025 5" at bounding box center [190, 126] width 59 height 24
click at [192, 214] on label "2024 5" at bounding box center [194, 206] width 53 height 21
click at [172, 210] on input "2024 5" at bounding box center [168, 206] width 8 height 8
select select "2024"
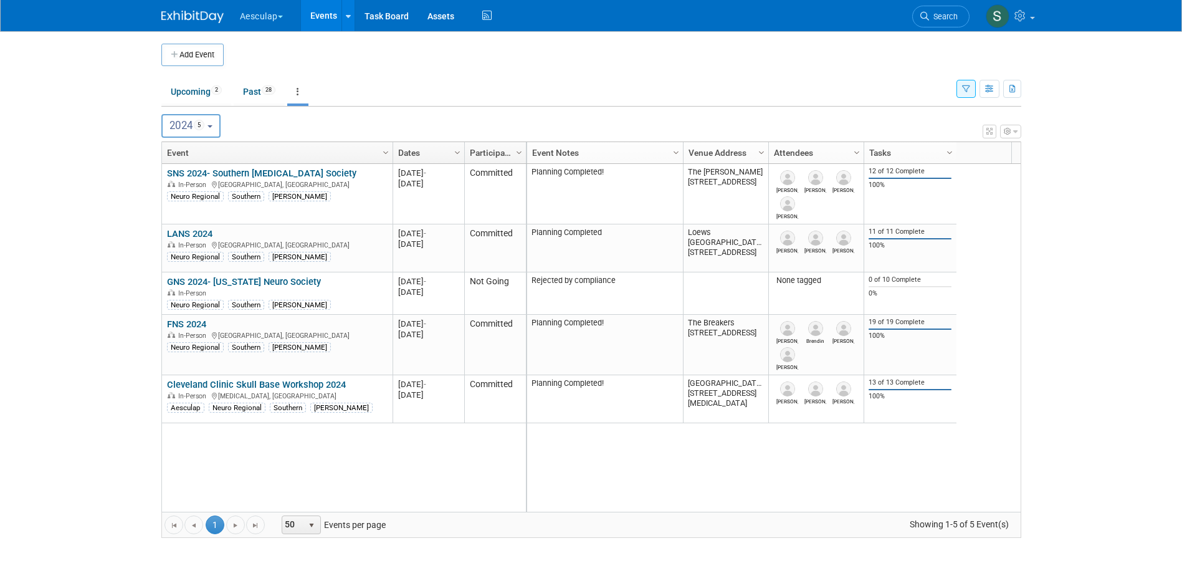
click at [216, 131] on button "2024 5" at bounding box center [190, 126] width 59 height 24
click at [189, 235] on label "2025 5" at bounding box center [194, 232] width 53 height 21
click at [172, 235] on input "2025 5" at bounding box center [168, 231] width 8 height 8
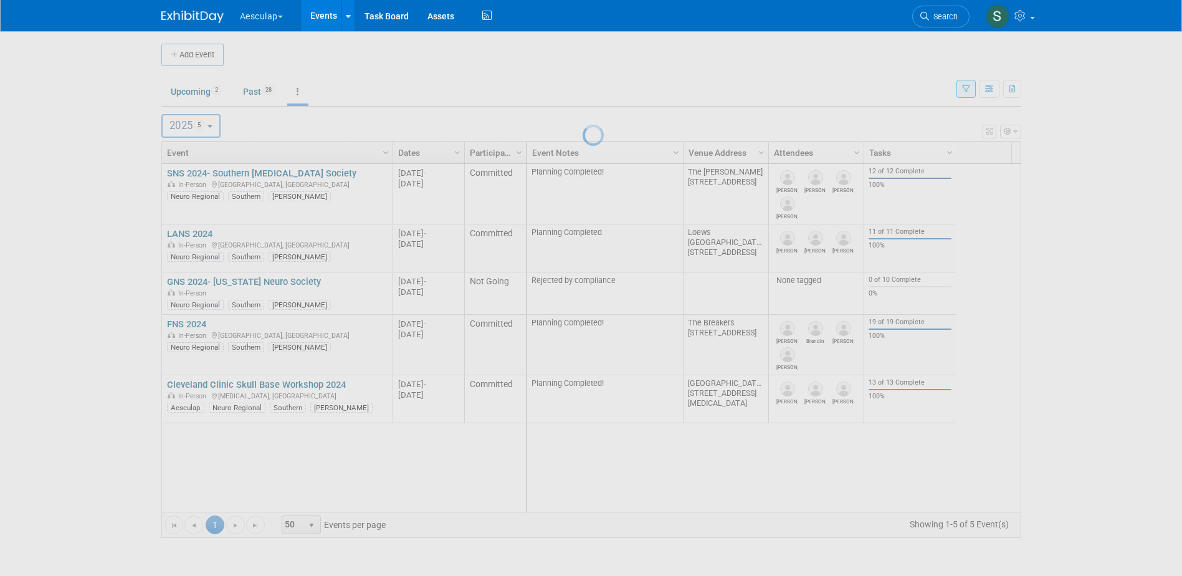
select select "2025"
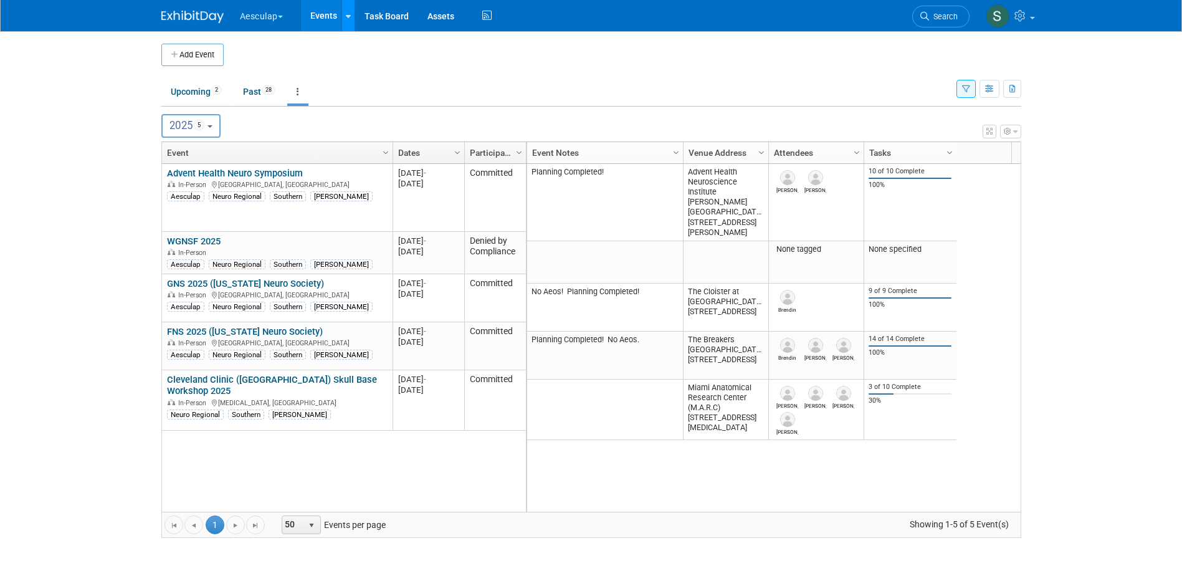
click at [354, 14] on link at bounding box center [347, 15] width 13 height 31
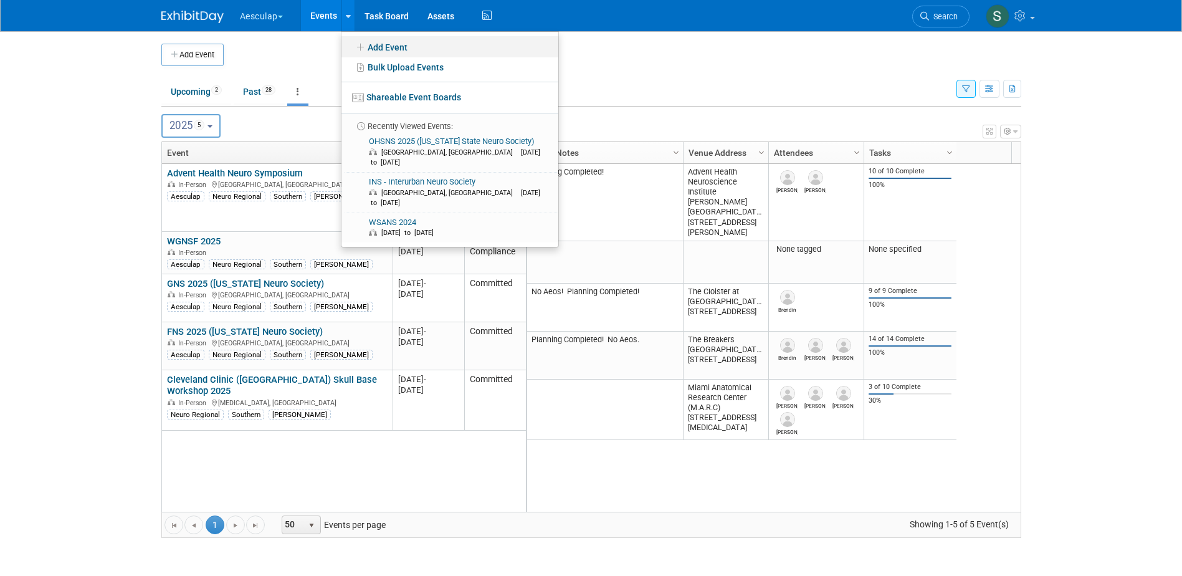
click at [359, 47] on icon at bounding box center [361, 47] width 14 height 9
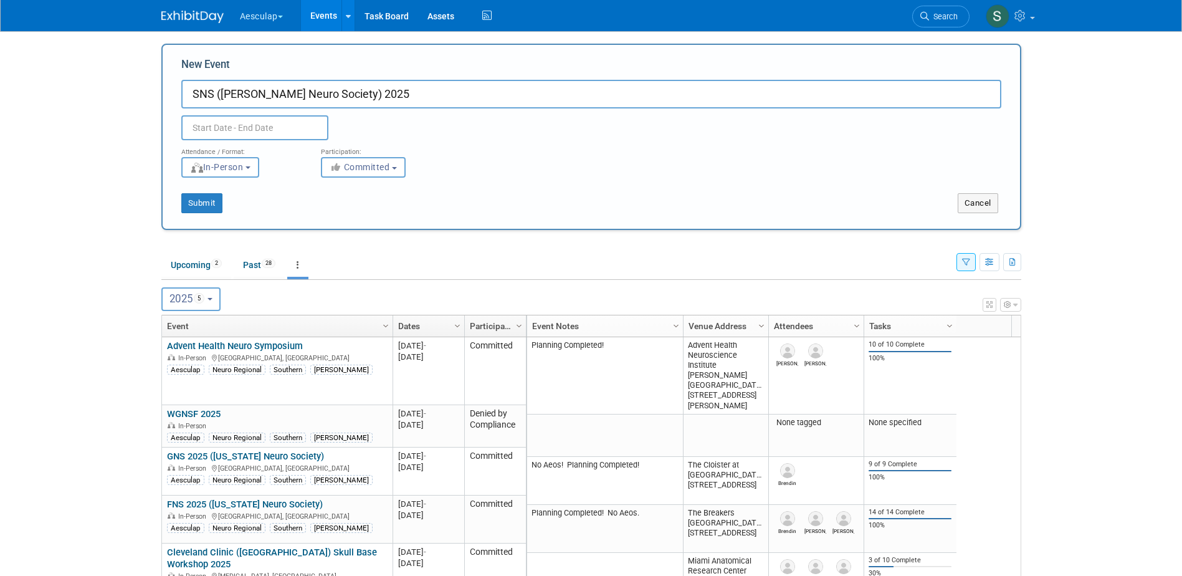
type input "SNS ([PERSON_NAME] Neuro Society) 2025"
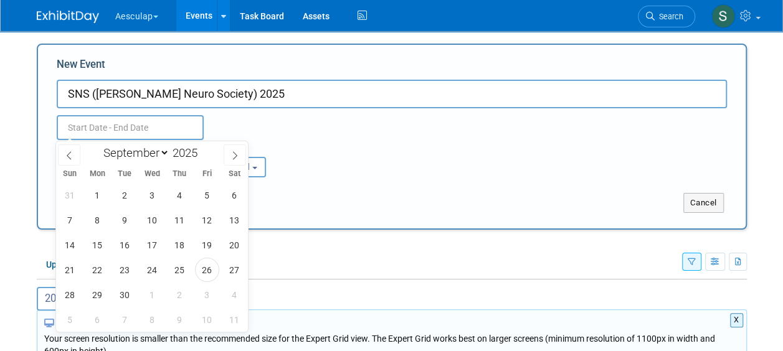
click at [118, 132] on input "text" at bounding box center [130, 127] width 147 height 25
click at [70, 153] on icon at bounding box center [69, 155] width 9 height 9
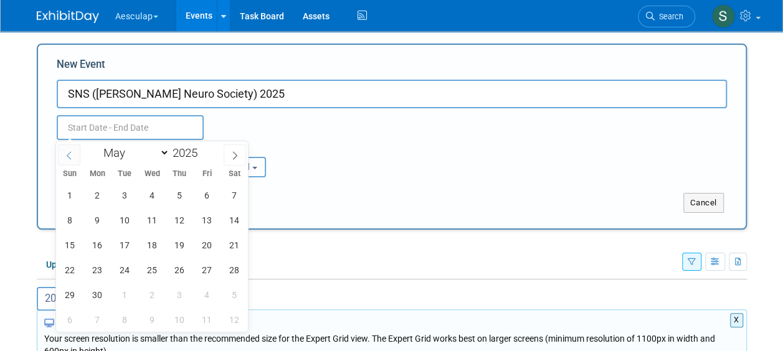
click at [70, 153] on icon at bounding box center [69, 155] width 9 height 9
click at [232, 160] on span at bounding box center [235, 155] width 22 height 21
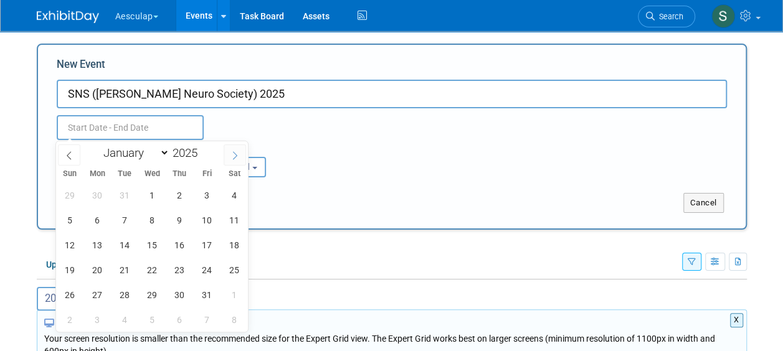
select select "1"
click at [157, 217] on span "5" at bounding box center [152, 220] width 24 height 24
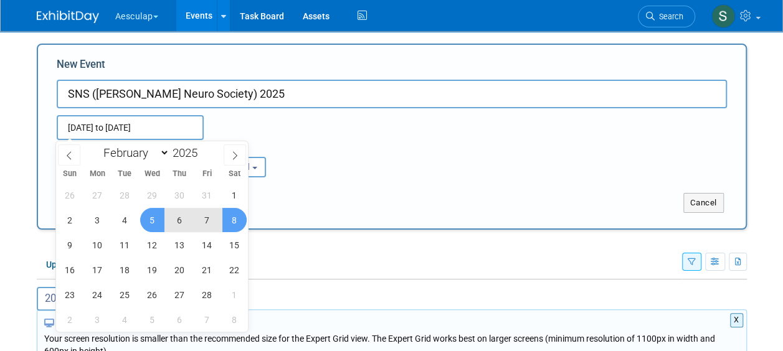
click at [231, 226] on span "8" at bounding box center [234, 220] width 24 height 24
type input "[DATE] to [DATE]"
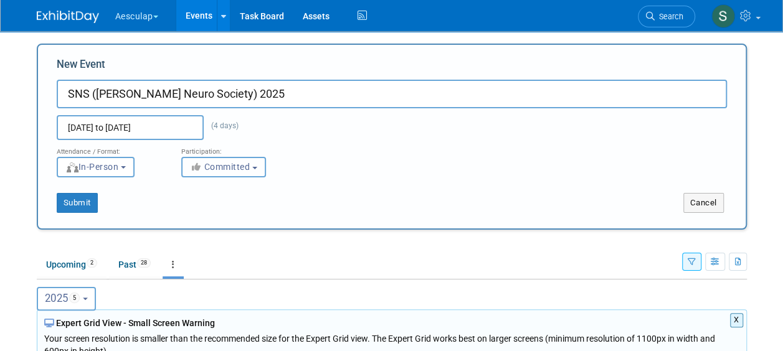
click at [257, 159] on button "Committed" at bounding box center [223, 167] width 85 height 21
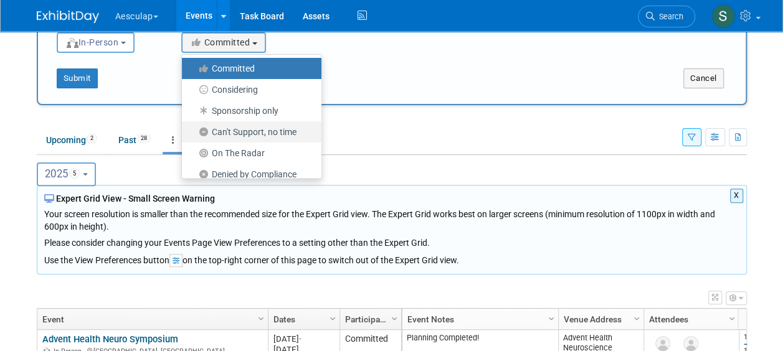
click at [269, 131] on label "Can't Support, no time" at bounding box center [248, 132] width 121 height 16
click at [193, 131] on input "Can't Support, no time" at bounding box center [189, 132] width 8 height 8
radio input "true"
select select "102"
radio input "false"
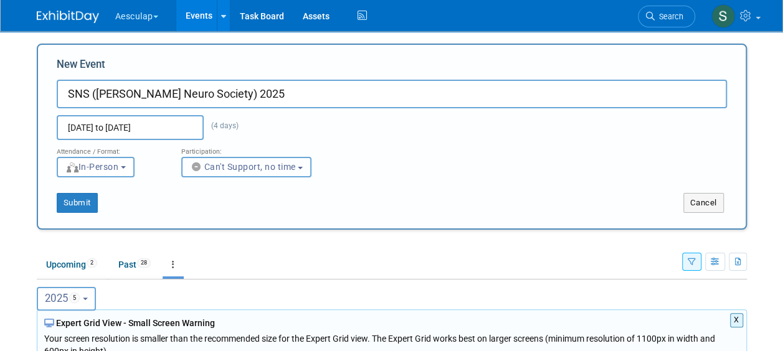
click at [310, 169] on button "Can't Support, no time" at bounding box center [246, 167] width 131 height 21
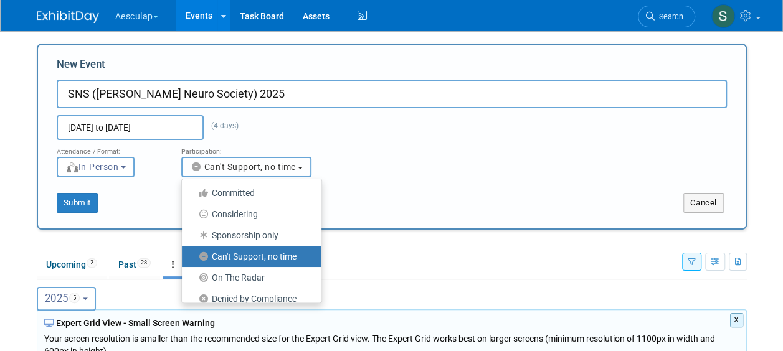
scroll to position [31, 0]
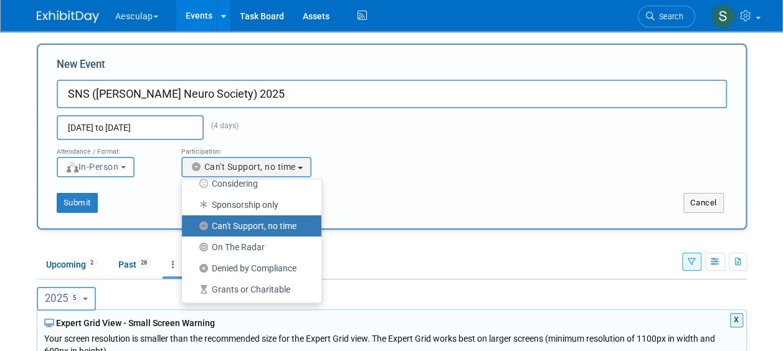
click at [230, 220] on label "Can't Support, no time" at bounding box center [248, 226] width 121 height 16
click at [193, 222] on input "Can't Support, no time" at bounding box center [189, 226] width 8 height 8
click at [95, 203] on button "Submit" at bounding box center [77, 203] width 41 height 20
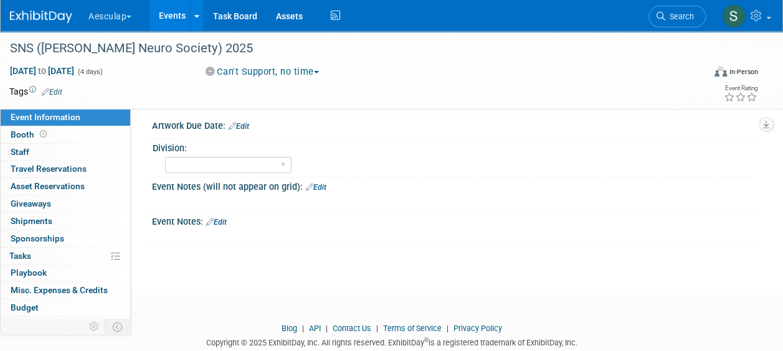
scroll to position [547, 0]
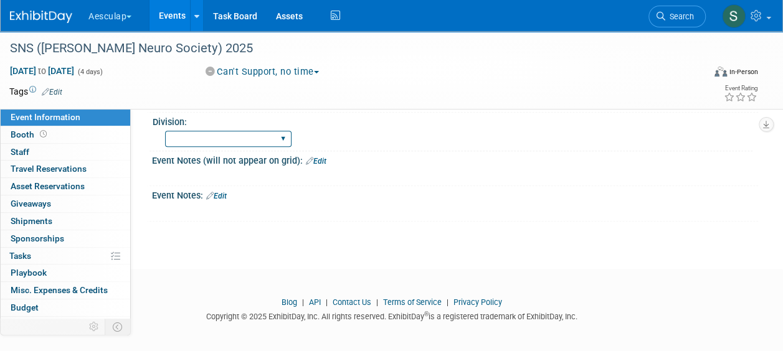
click at [263, 135] on select "HCS Neuro Ortho Spine Strategic Sales Biologics Misc. Company Functions" at bounding box center [228, 139] width 126 height 17
select select "Neuro"
click at [165, 131] on select "HCS Neuro Ortho Spine Strategic Sales Biologics Misc. Company Functions" at bounding box center [228, 139] width 126 height 17
click at [224, 192] on link "Edit" at bounding box center [216, 196] width 21 height 9
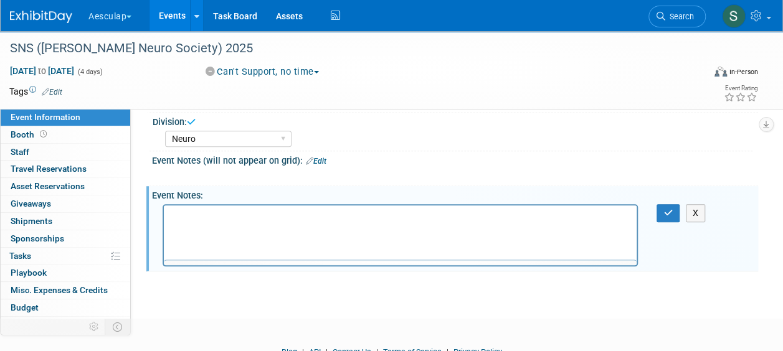
scroll to position [0, 0]
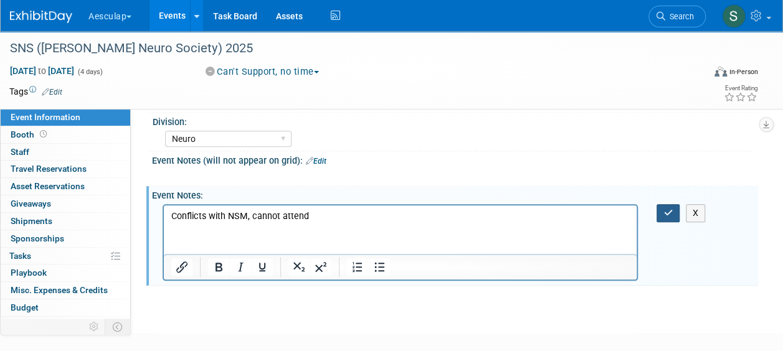
click at [664, 209] on icon "button" at bounding box center [667, 213] width 9 height 9
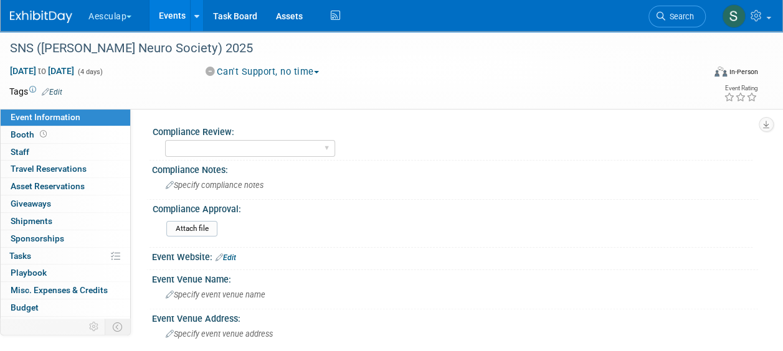
click at [46, 91] on icon at bounding box center [45, 92] width 7 height 8
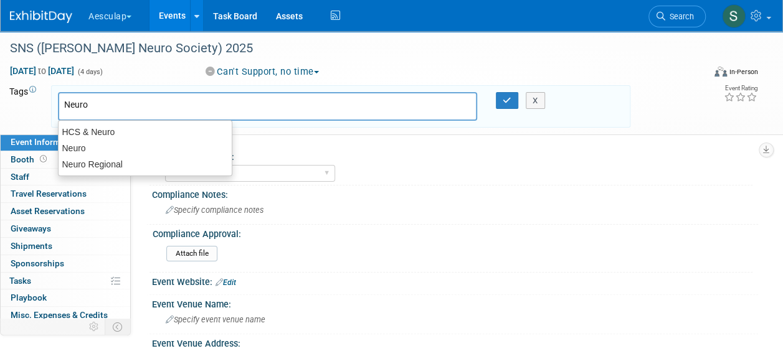
type input "Neuro"
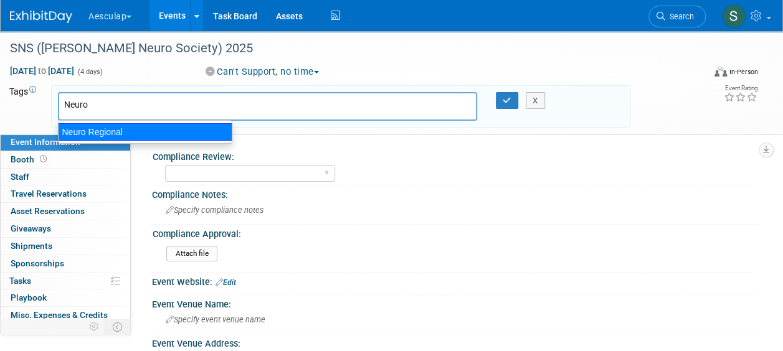
click at [106, 133] on div "Neuro Regional" at bounding box center [145, 131] width 174 height 17
type input "Neuro Regional"
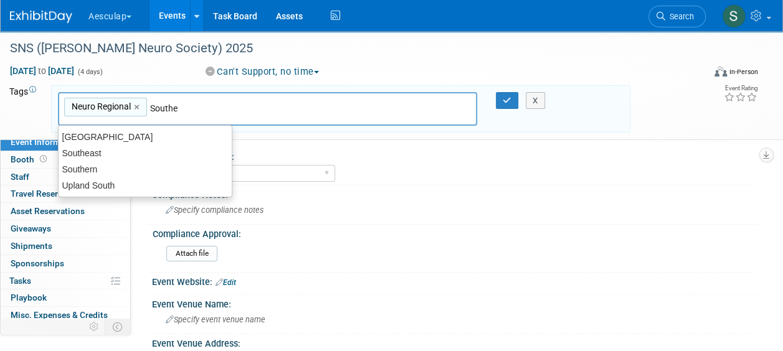
type input "Souther"
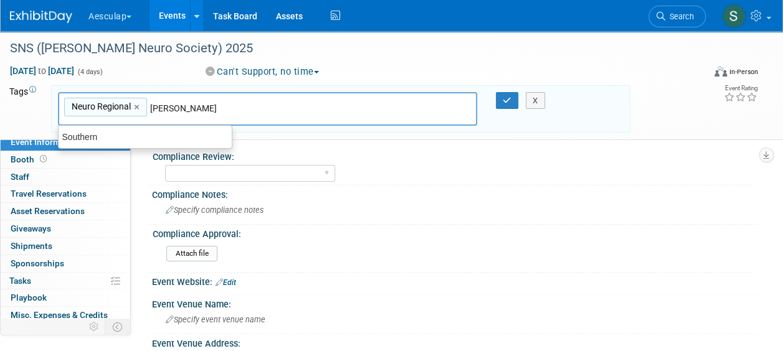
click at [106, 134] on div "Southern" at bounding box center [145, 137] width 173 height 16
type input "Neuro Regional, Southern"
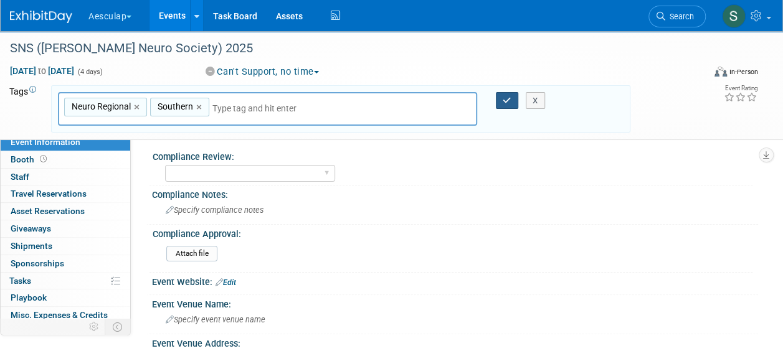
click at [507, 102] on icon "button" at bounding box center [507, 101] width 9 height 8
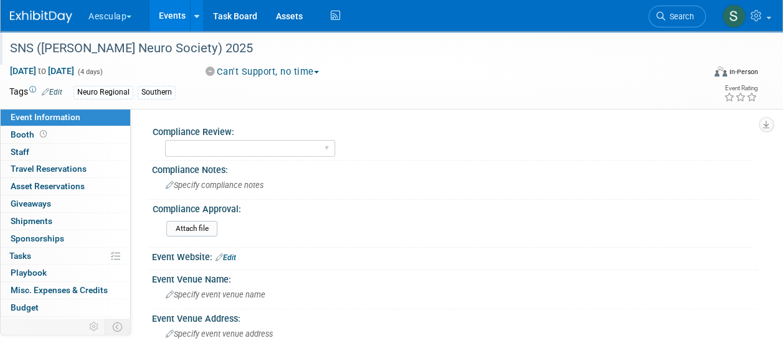
click at [114, 50] on div "SNS (Souther Neuro Society) 2025" at bounding box center [350, 48] width 688 height 22
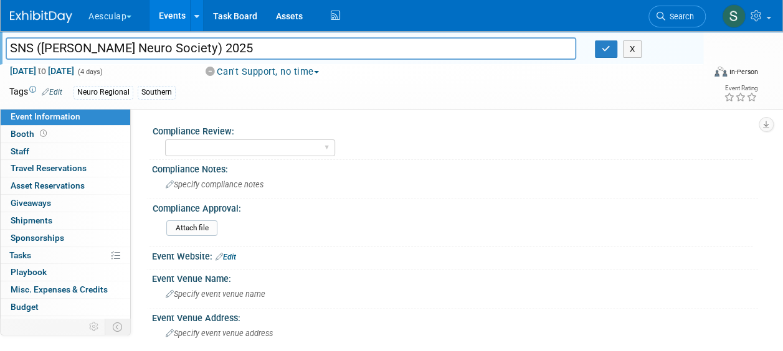
drag, startPoint x: 83, startPoint y: 48, endPoint x: 158, endPoint y: 147, distance: 124.1
click at [84, 49] on input "SNS (Souther Neuro Society) 2025" at bounding box center [291, 48] width 571 height 22
type input "SNS (Southern Neuro Society) 2025"
click at [605, 47] on icon "button" at bounding box center [606, 49] width 9 height 8
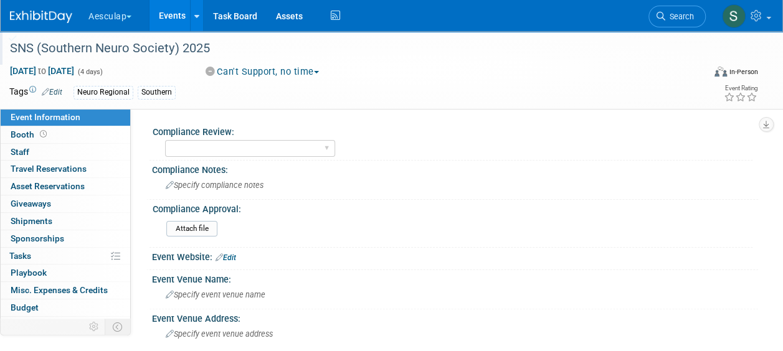
click at [285, 70] on button "Can't Support, no time" at bounding box center [262, 71] width 123 height 13
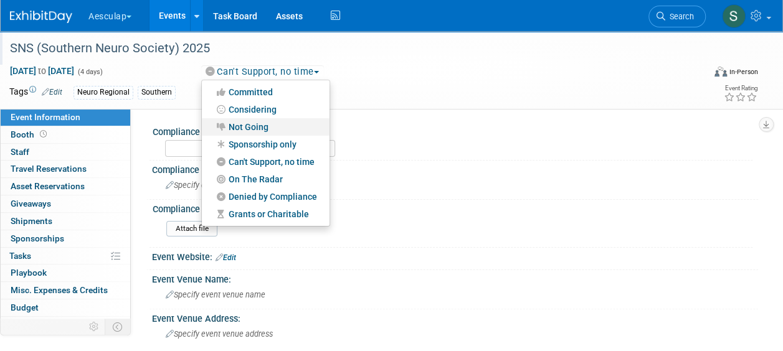
click at [247, 127] on link "Not Going" at bounding box center [266, 126] width 128 height 17
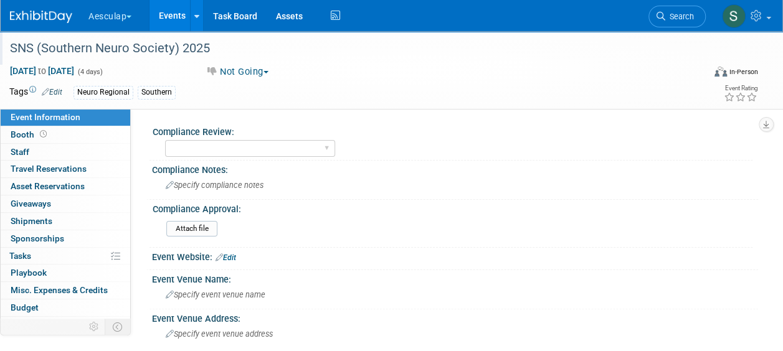
click at [159, 17] on link "Events" at bounding box center [171, 15] width 45 height 31
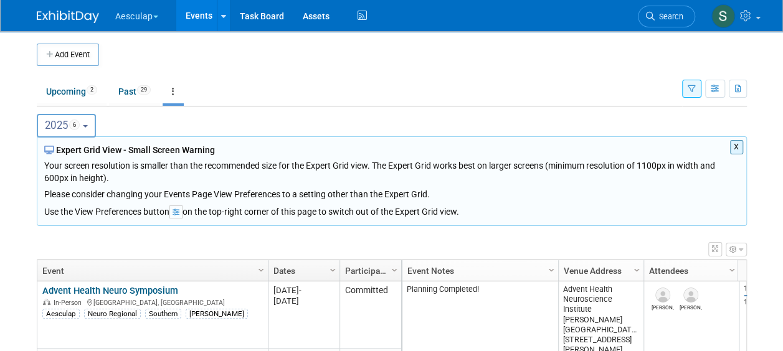
click at [739, 143] on button "X" at bounding box center [736, 147] width 13 height 14
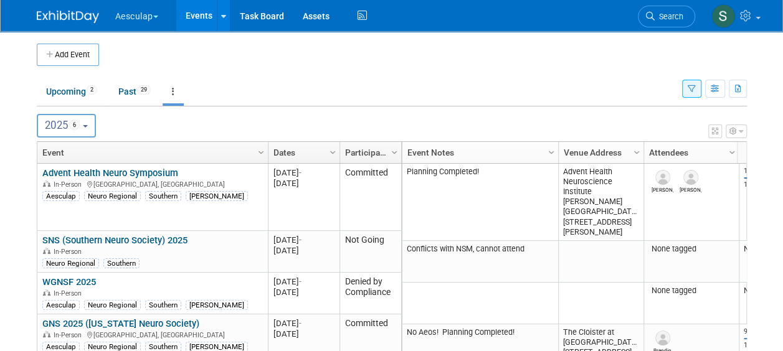
click at [690, 92] on icon "button" at bounding box center [692, 89] width 8 height 8
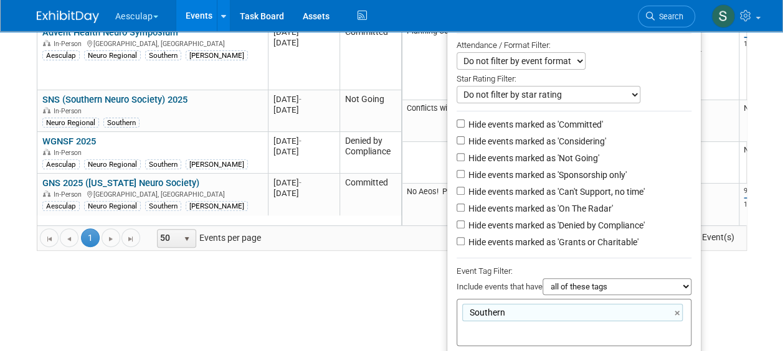
scroll to position [191, 0]
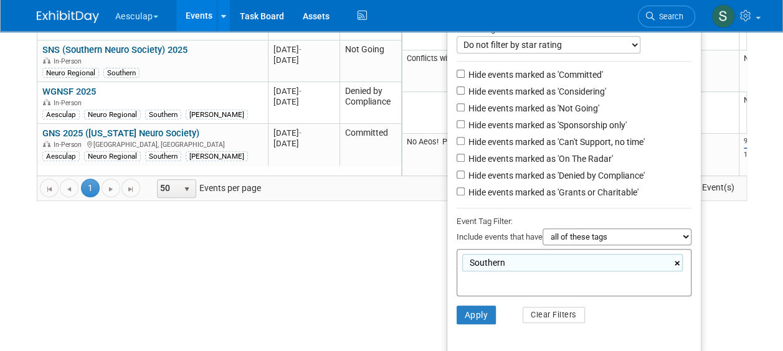
click at [676, 258] on link "×" at bounding box center [679, 264] width 8 height 14
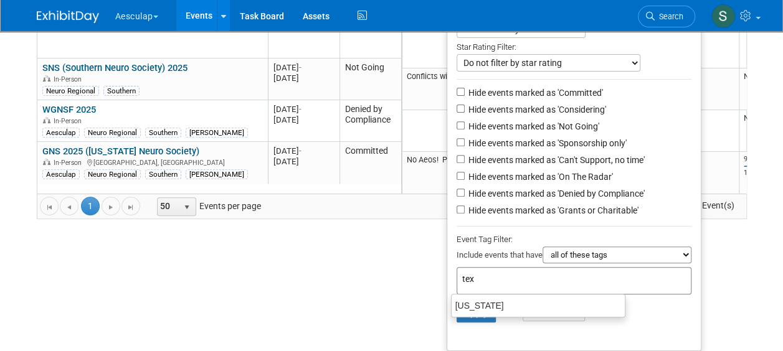
scroll to position [171, 0]
type input "texas"
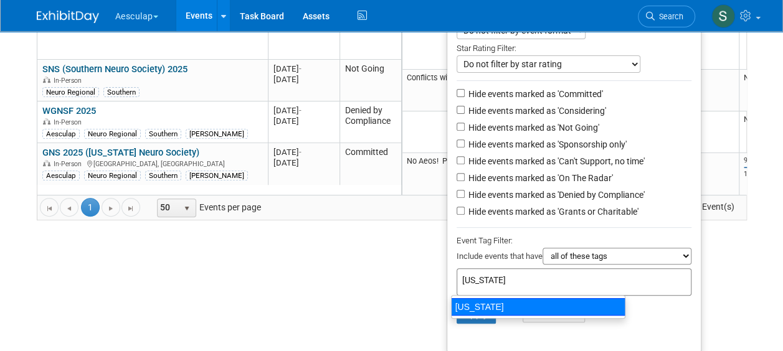
click at [471, 306] on div "[US_STATE]" at bounding box center [538, 306] width 174 height 17
type input "[US_STATE]"
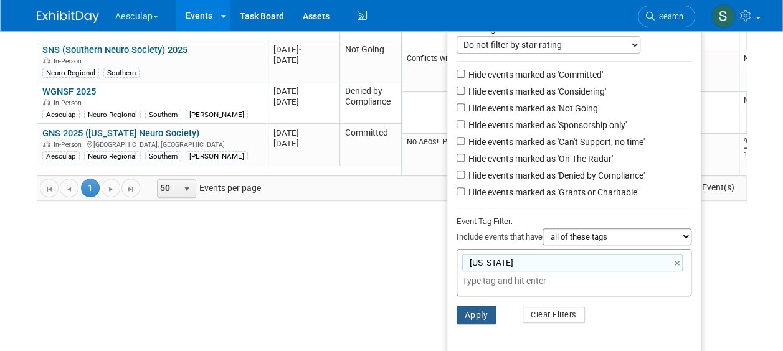
click at [471, 318] on button "Apply" at bounding box center [477, 315] width 40 height 19
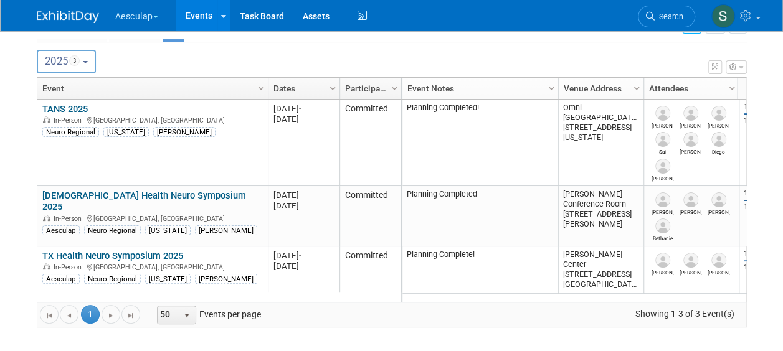
click at [85, 59] on button "2025 3" at bounding box center [66, 62] width 59 height 24
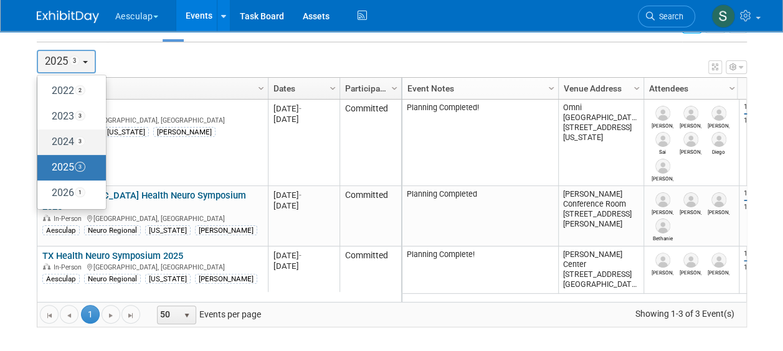
click at [66, 144] on label "2024 3" at bounding box center [69, 142] width 50 height 21
click at [47, 144] on input "2024 3" at bounding box center [43, 142] width 8 height 8
select select "2024"
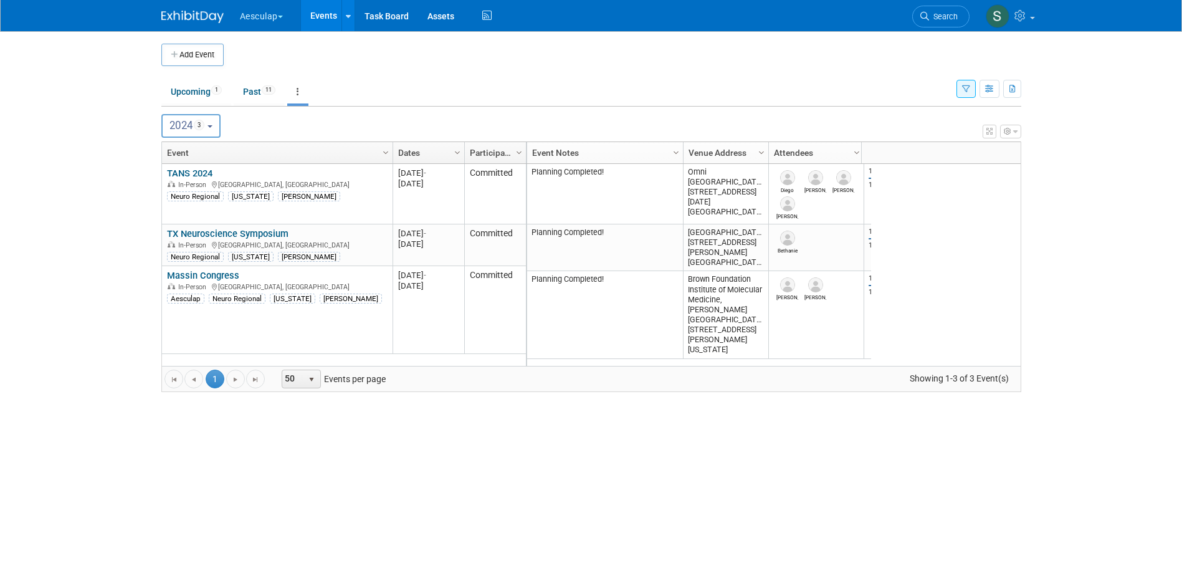
click at [782, 90] on icon "button" at bounding box center [966, 89] width 8 height 8
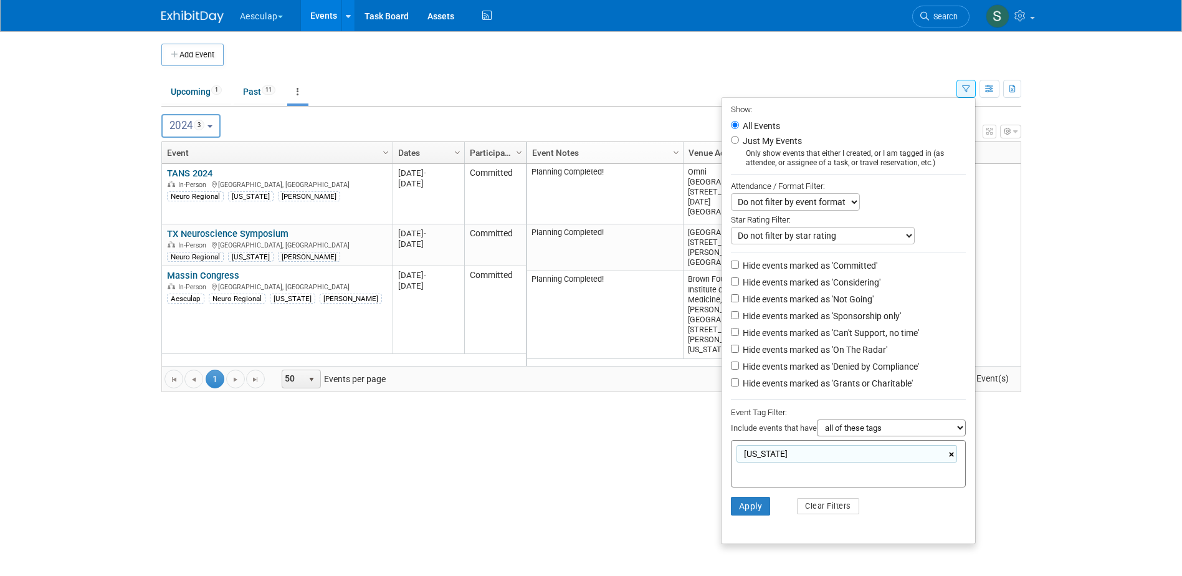
click at [782, 351] on link "×" at bounding box center [953, 454] width 8 height 14
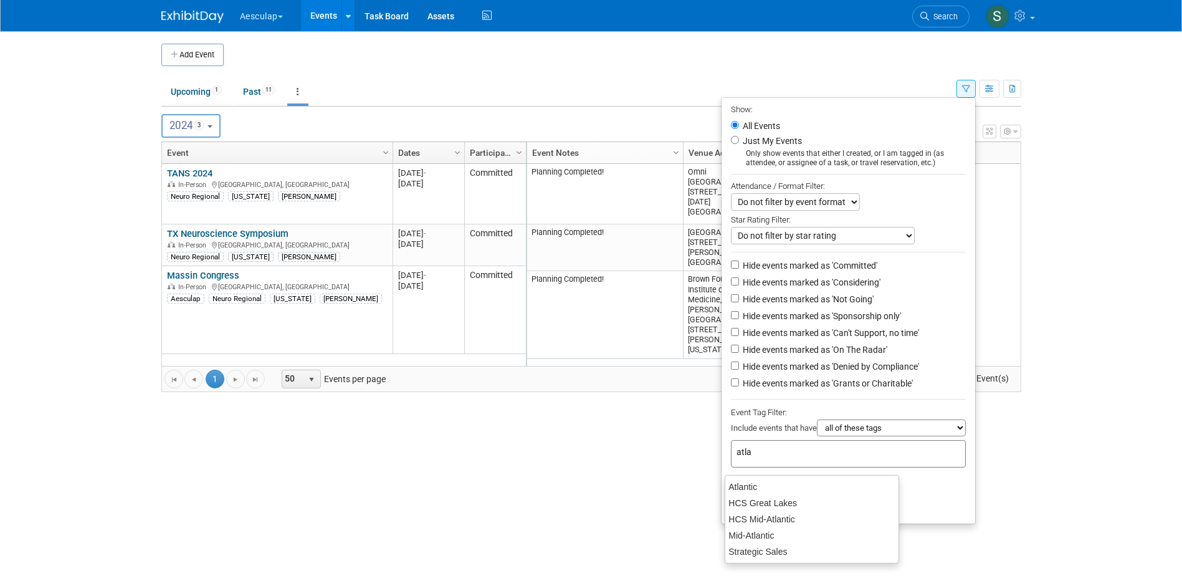
type input "atlan"
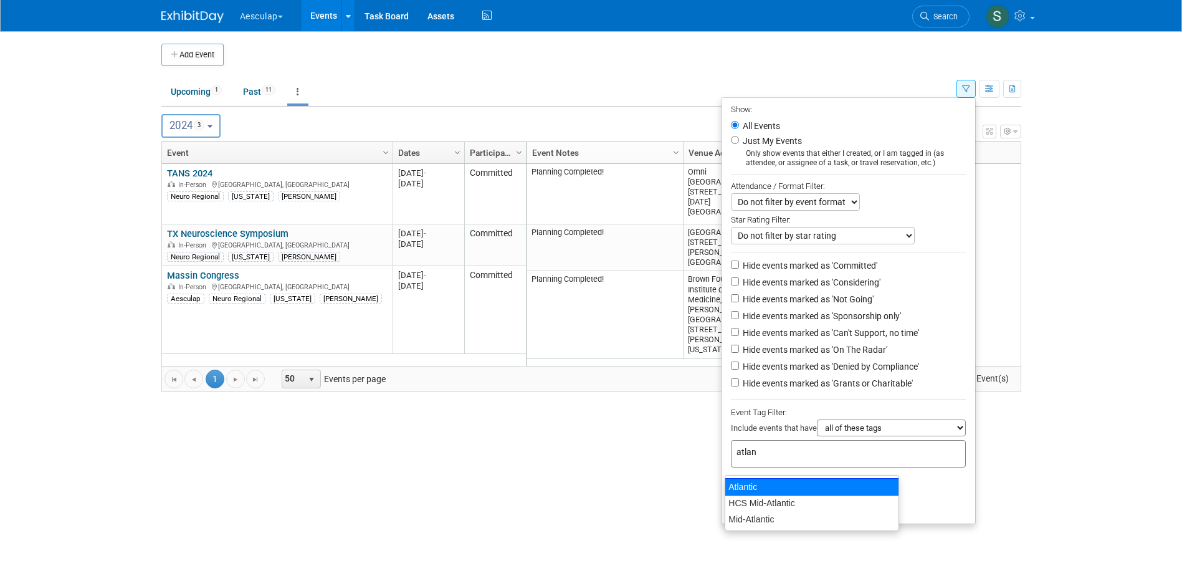
click at [782, 351] on div "Atlantic" at bounding box center [811, 486] width 174 height 17
type input "Atlantic"
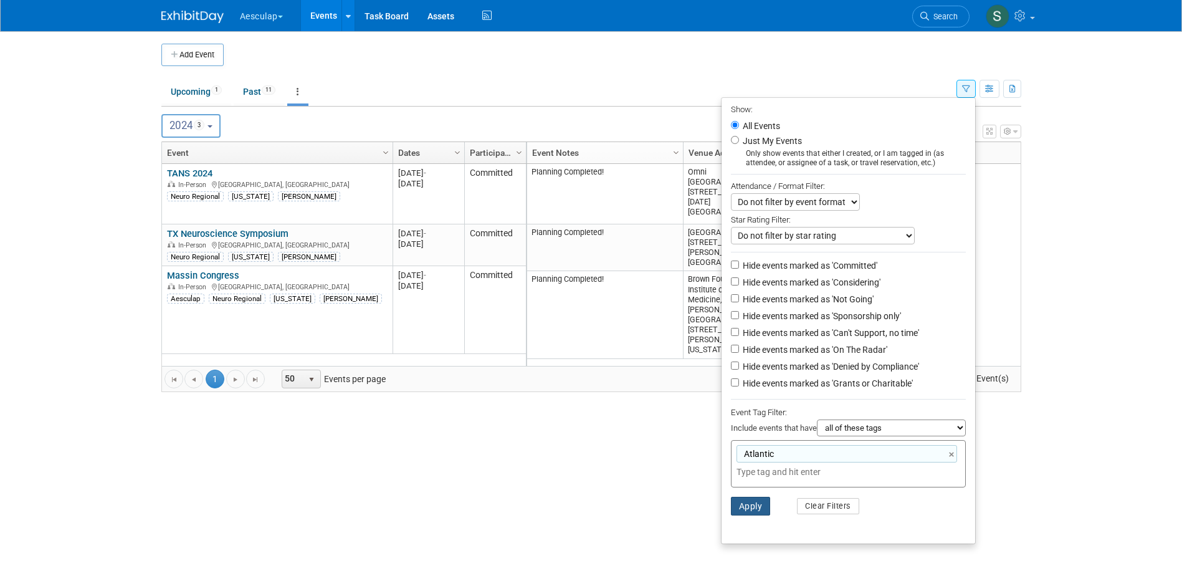
click at [741, 351] on button "Apply" at bounding box center [751, 505] width 40 height 19
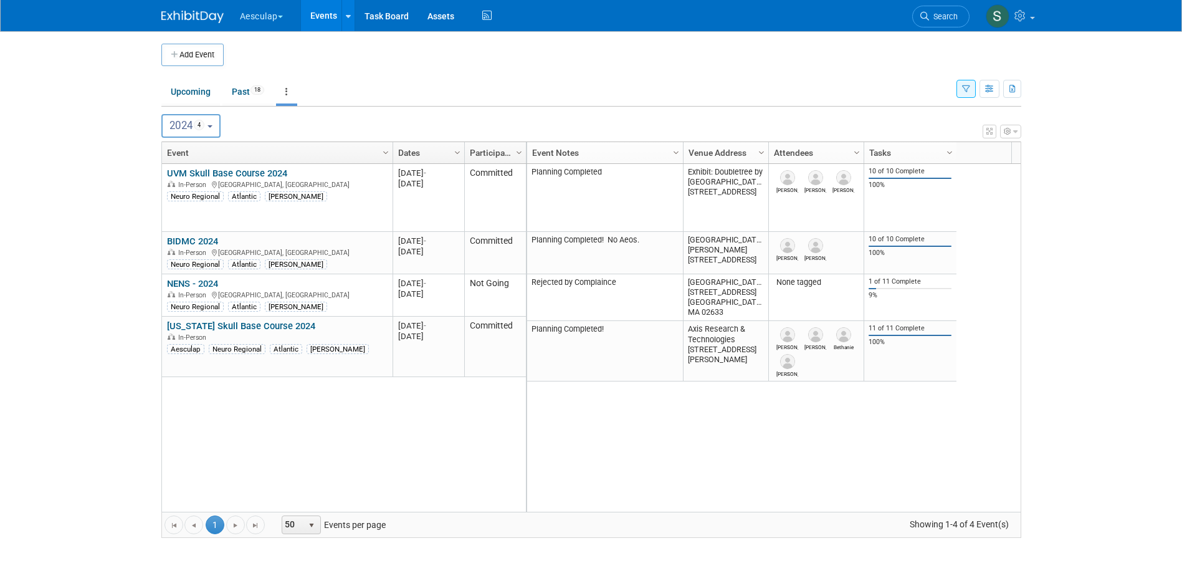
click at [205, 125] on span "4" at bounding box center [199, 125] width 11 height 11
click at [182, 232] on label "2025 5" at bounding box center [193, 232] width 50 height 21
click at [172, 232] on input "2025 5" at bounding box center [168, 231] width 8 height 8
select select "2025"
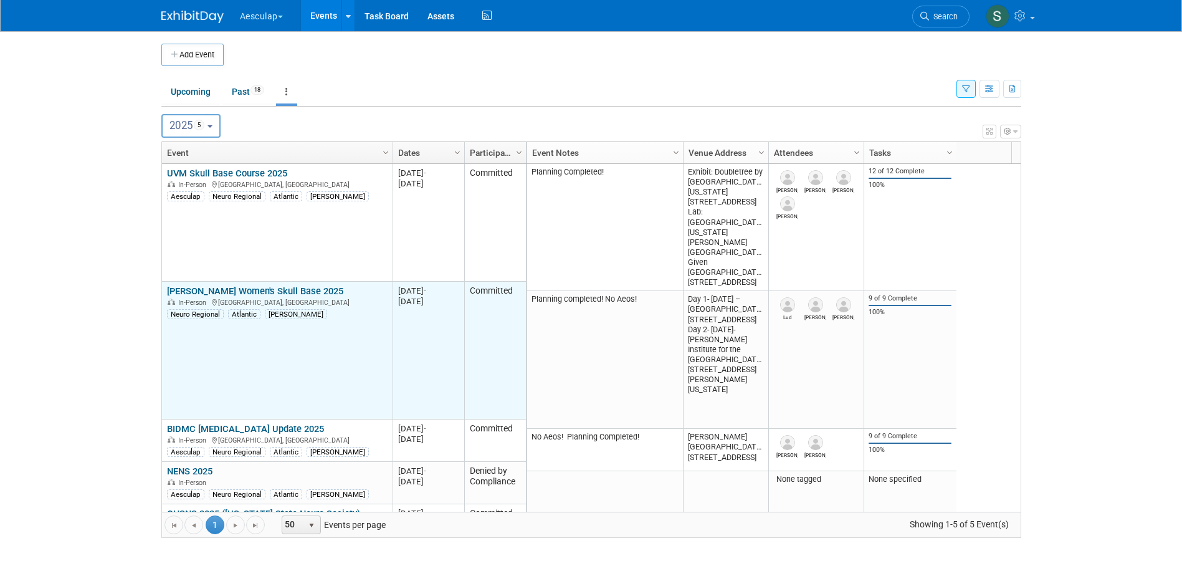
scroll to position [53, 0]
